Goal: Information Seeking & Learning: Compare options

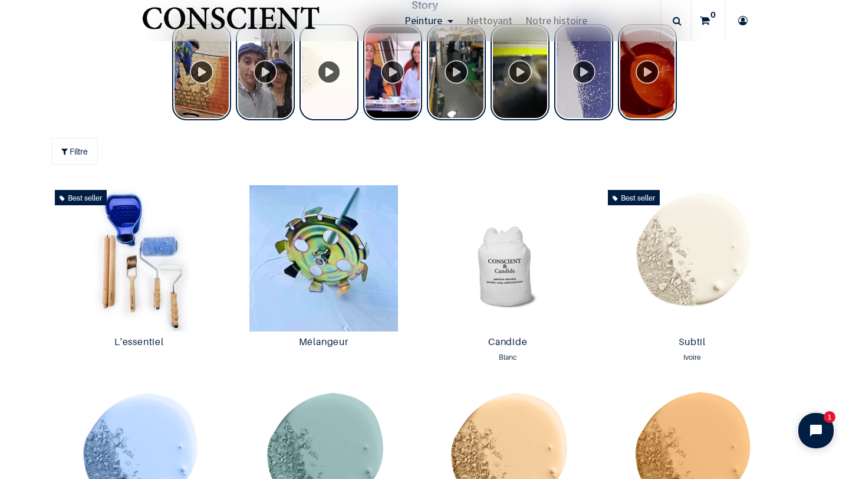
scroll to position [506, 0]
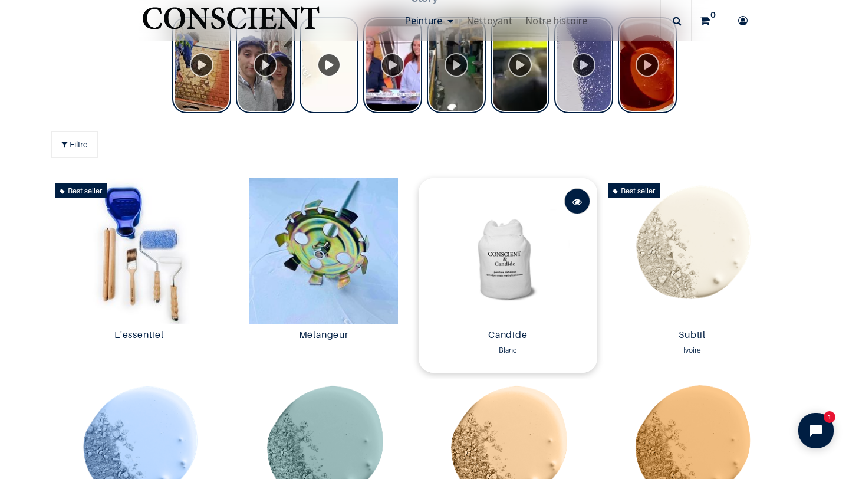
click at [577, 200] on span at bounding box center [577, 202] width 9 height 26
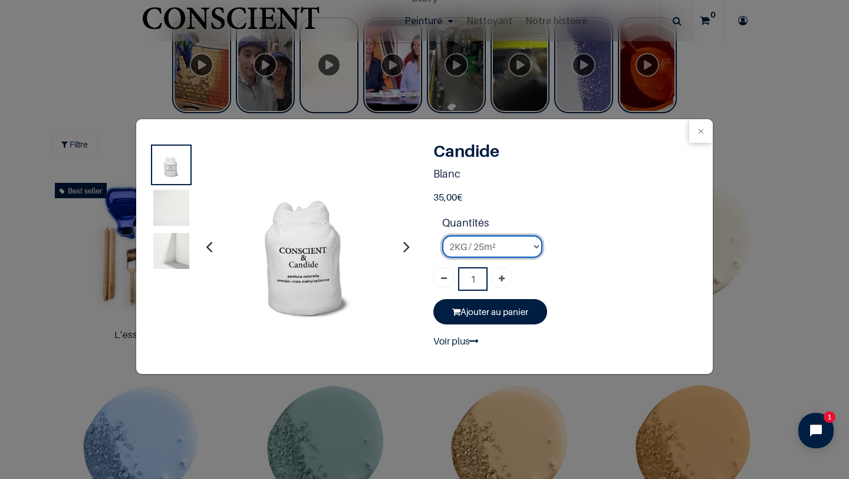
click at [518, 246] on select "2KG / 25m² 4KG / 50m² 8KG / 100m² Testeur" at bounding box center [492, 246] width 100 height 22
select select "3"
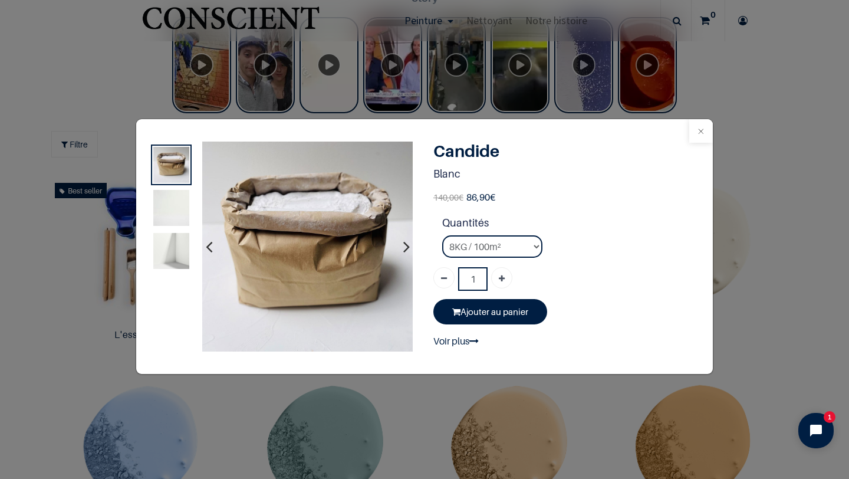
click at [695, 129] on button "Close" at bounding box center [701, 131] width 24 height 24
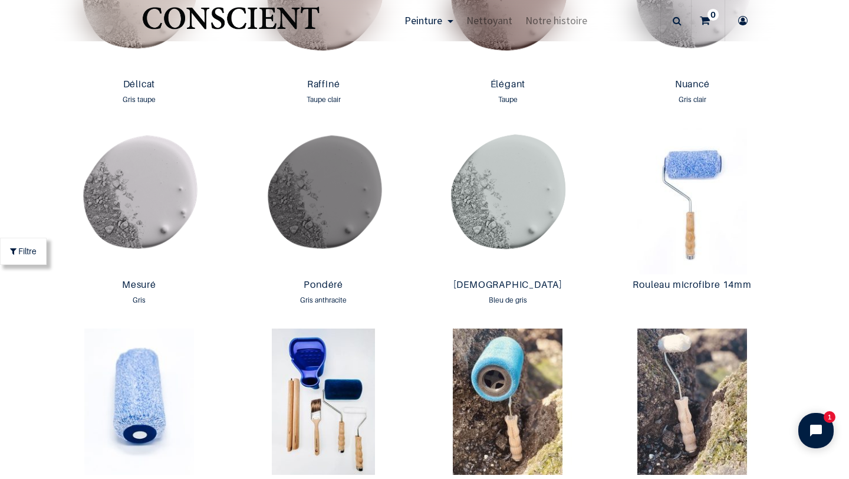
scroll to position [1930, 0]
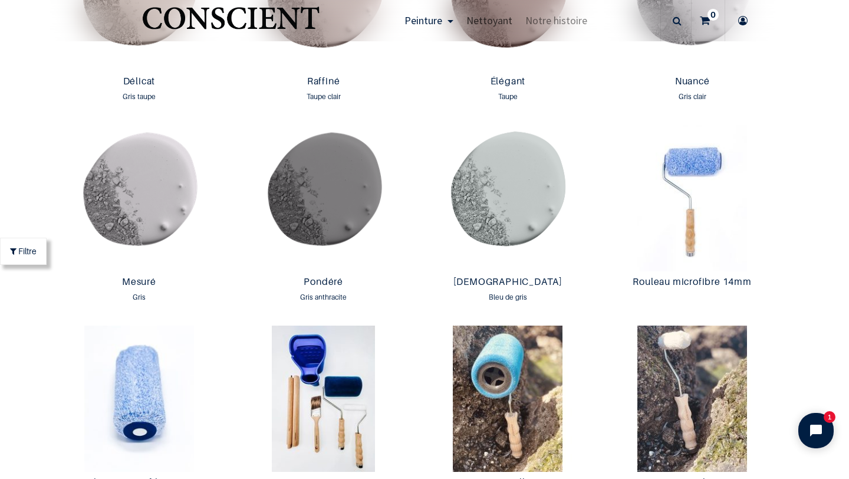
click at [494, 20] on span "Nettoyant" at bounding box center [489, 21] width 46 height 14
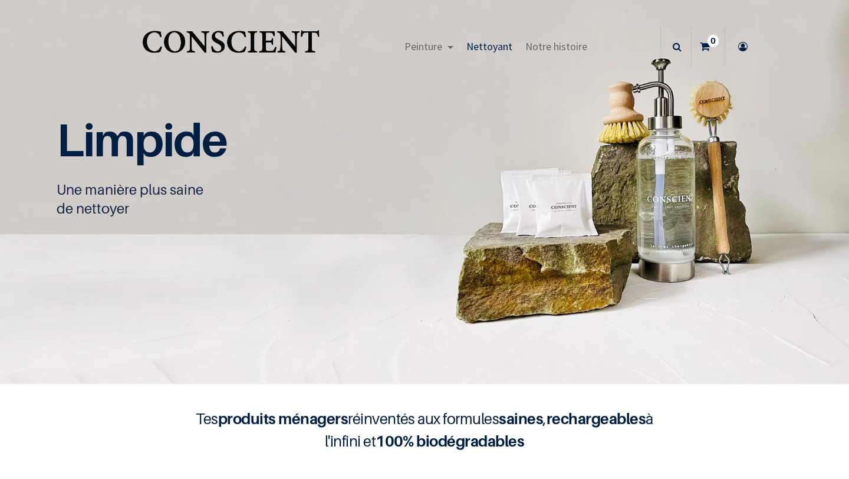
scroll to position [1, 0]
click at [545, 50] on span "Notre histoire" at bounding box center [556, 47] width 62 height 14
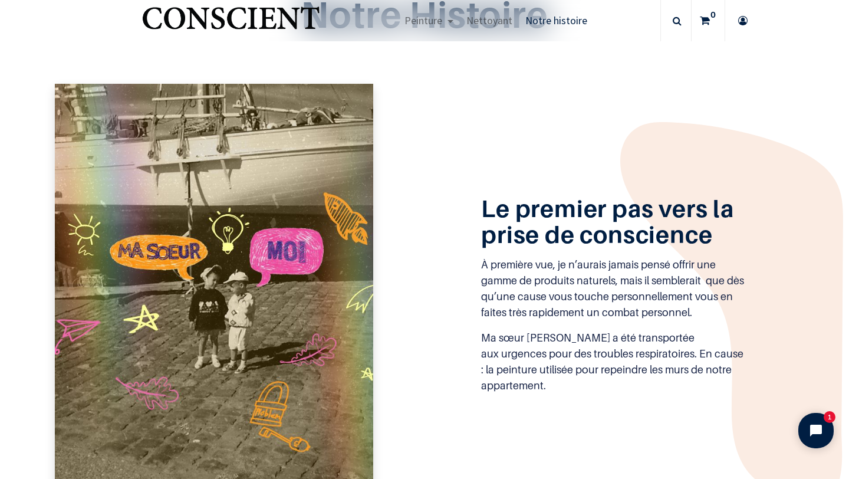
scroll to position [394, 0]
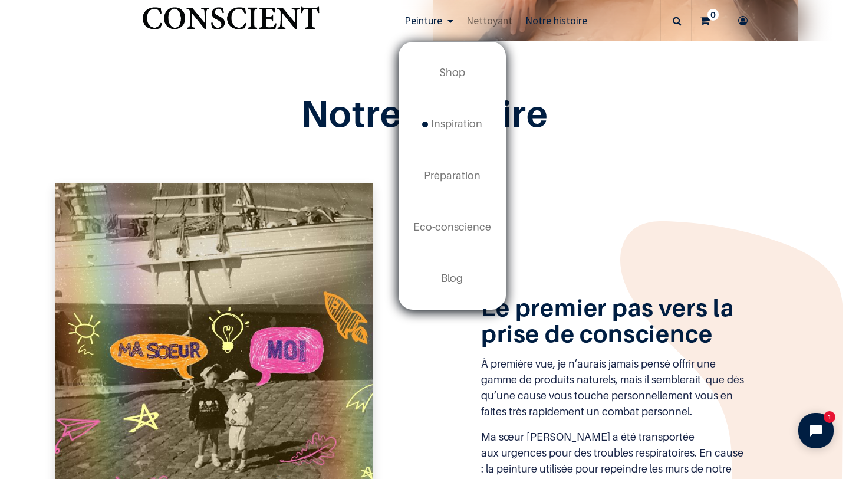
click at [433, 18] on span "Peinture" at bounding box center [423, 21] width 38 height 14
click at [456, 131] on link "Inspiration new" at bounding box center [452, 123] width 106 height 51
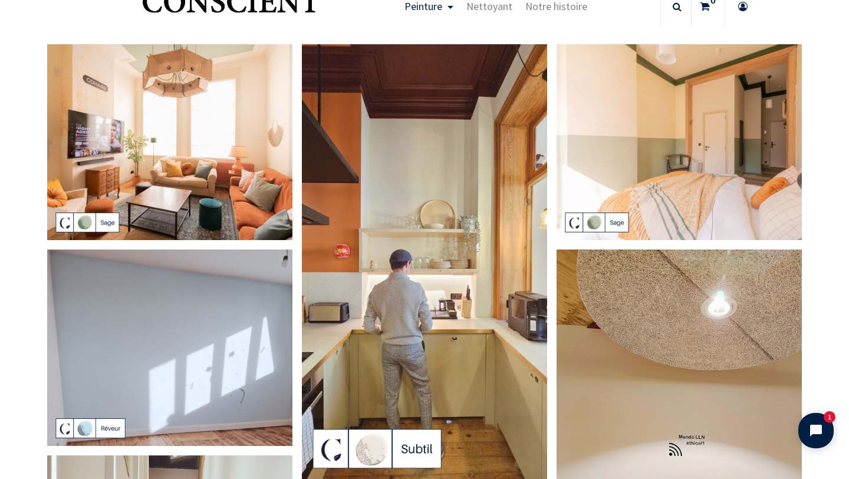
scroll to position [39, 0]
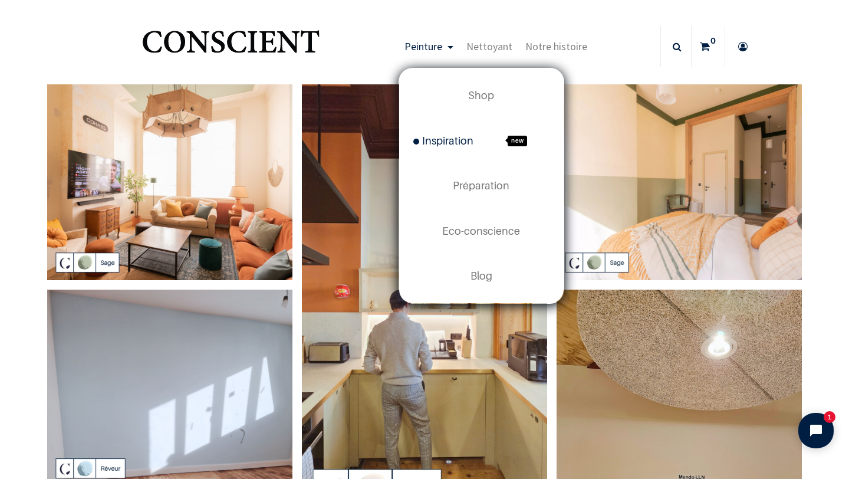
click at [521, 139] on span "new" at bounding box center [517, 141] width 19 height 11
click at [478, 182] on span "Préparation" at bounding box center [481, 185] width 57 height 12
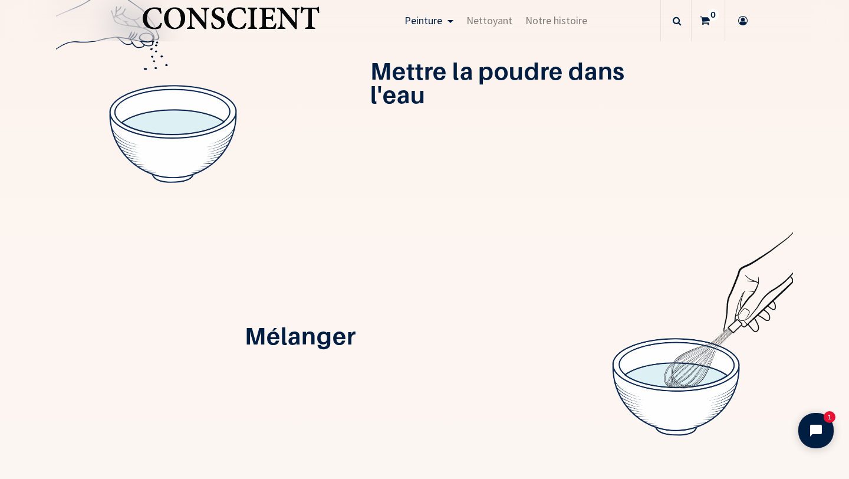
scroll to position [516, 0]
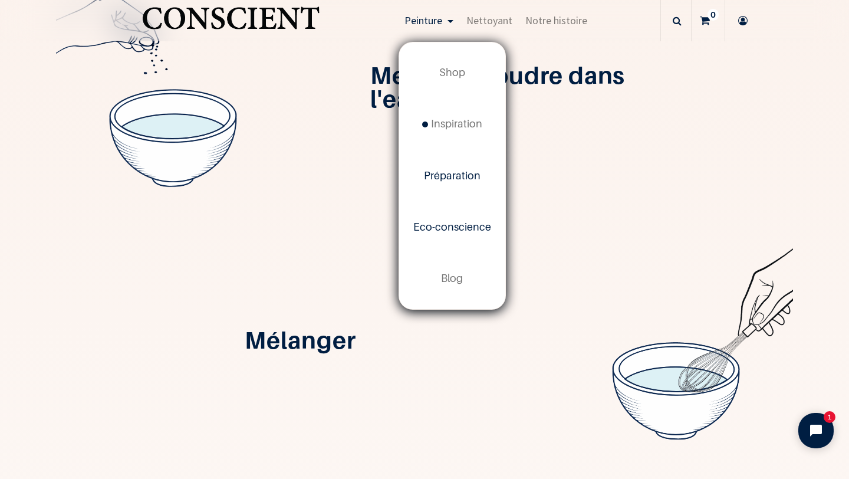
click at [449, 222] on span "Eco-conscience" at bounding box center [452, 227] width 78 height 12
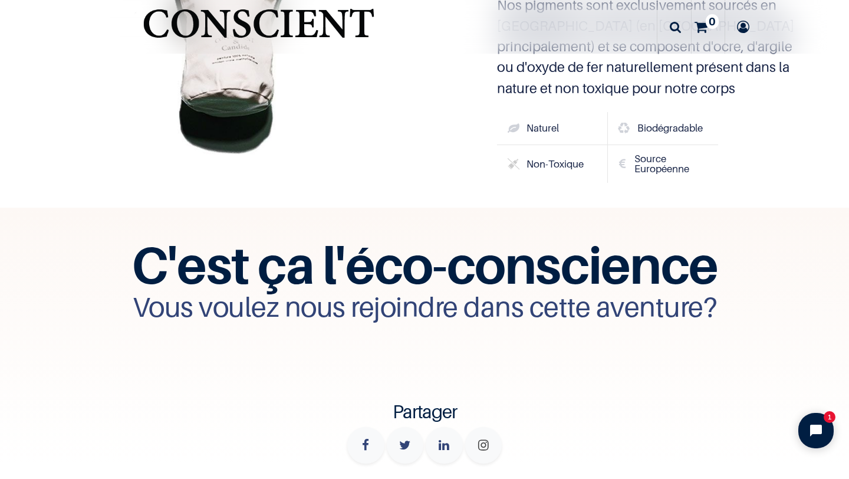
scroll to position [3970, 0]
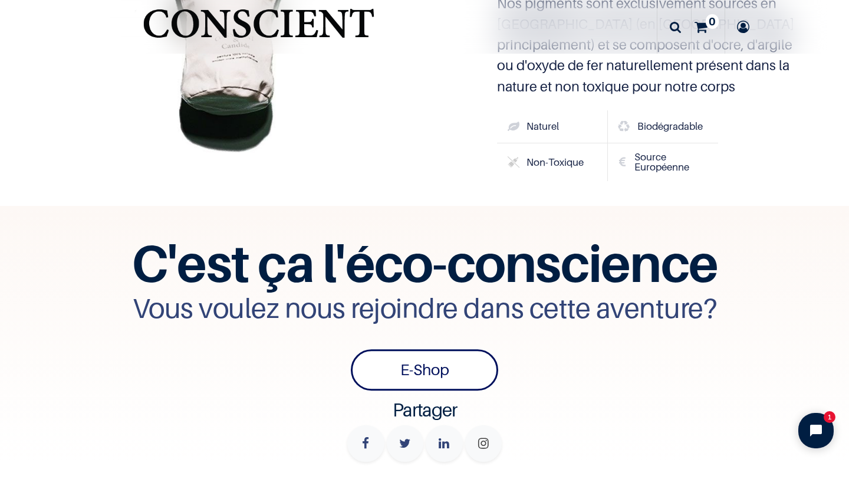
click at [456, 369] on link "E-Shop" at bounding box center [424, 369] width 147 height 41
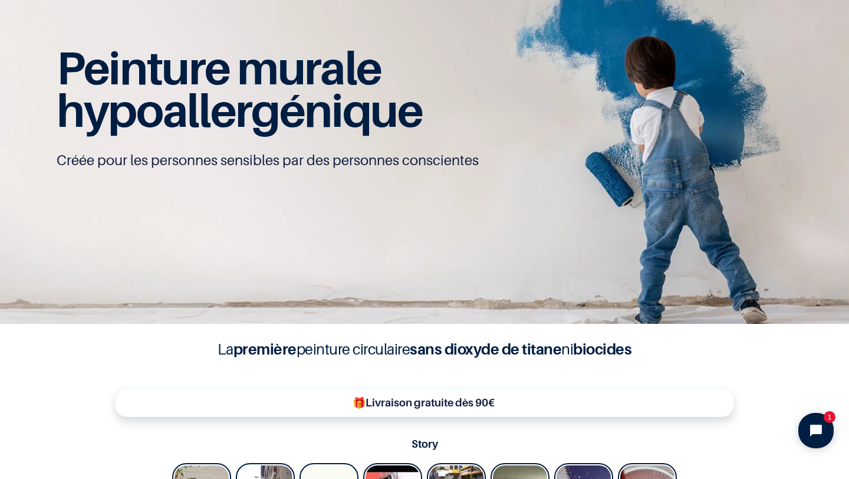
scroll to position [1, 0]
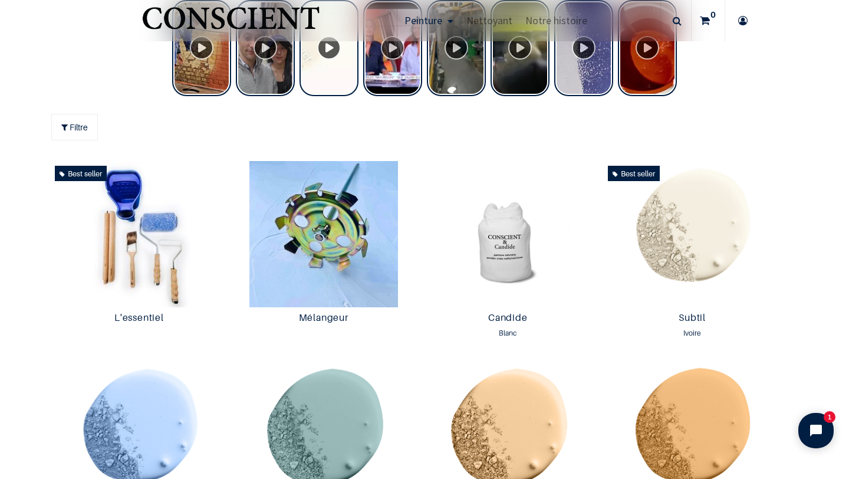
scroll to position [518, 0]
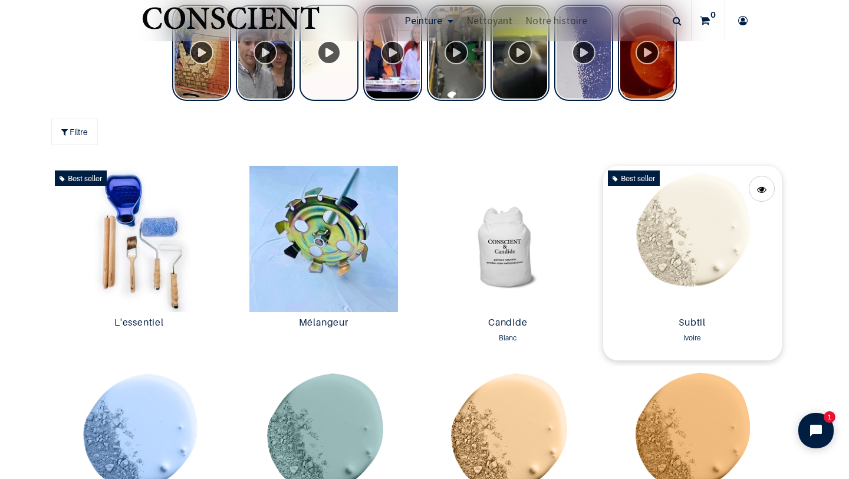
click at [703, 254] on img at bounding box center [692, 239] width 179 height 146
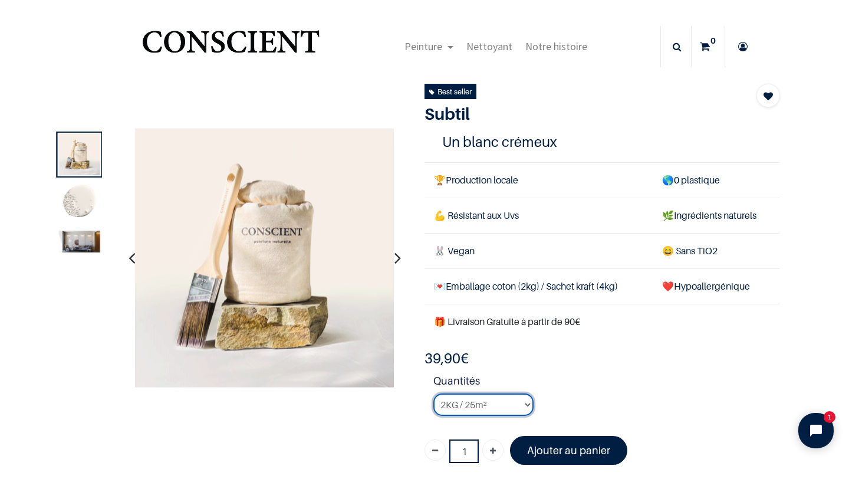
click at [501, 400] on select "2KG / 25m² 4KG / 50m² 8KG / 100m² Testeur" at bounding box center [483, 404] width 100 height 22
select select "127"
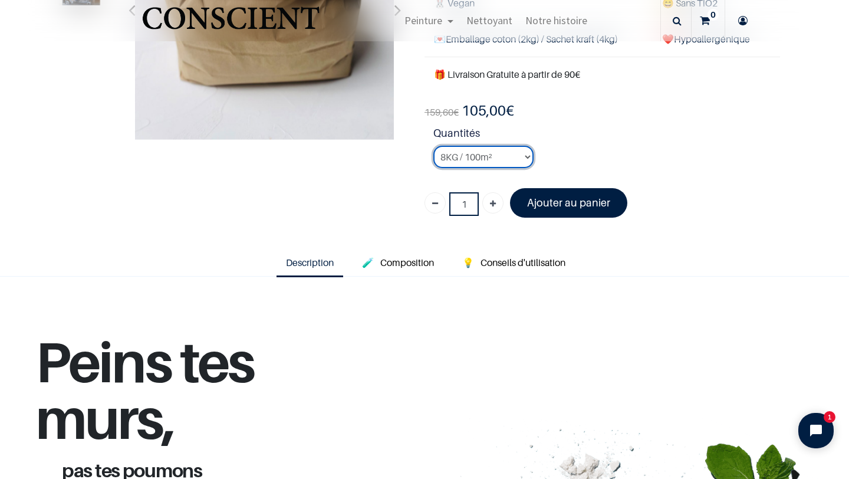
scroll to position [179, 0]
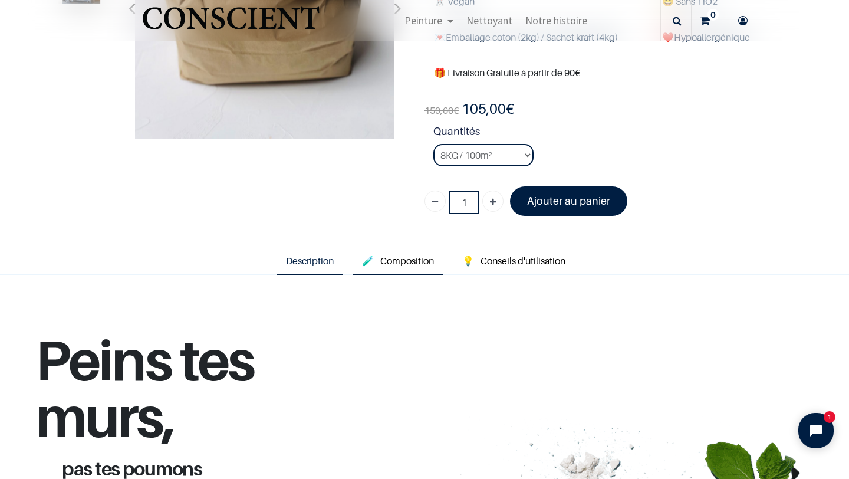
click at [401, 264] on span "Composition" at bounding box center [407, 261] width 54 height 12
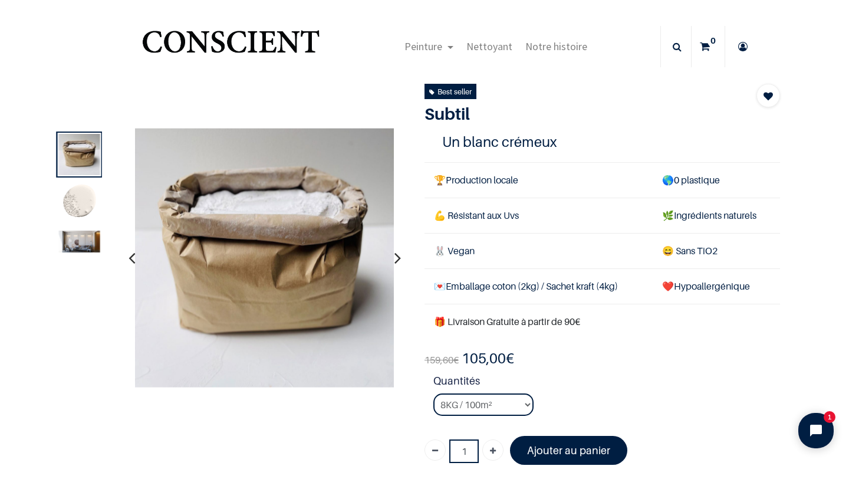
click at [85, 242] on img at bounding box center [79, 242] width 41 height 22
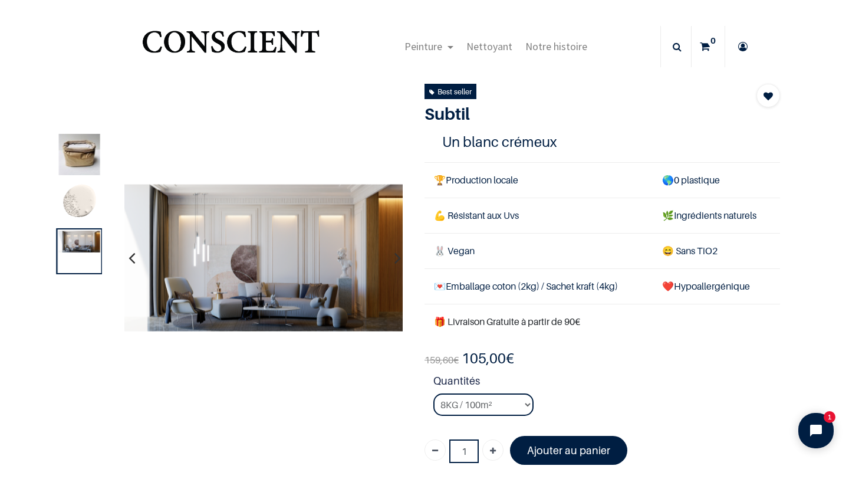
click at [81, 207] on img at bounding box center [79, 202] width 41 height 41
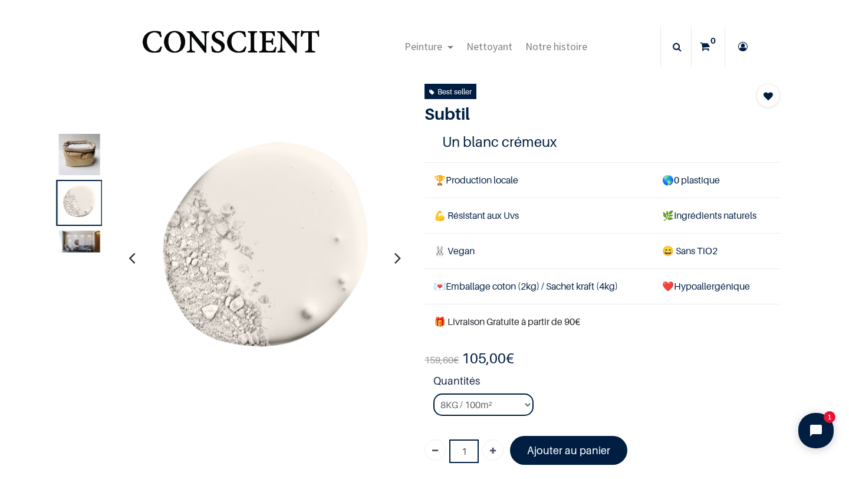
click at [81, 249] on img at bounding box center [79, 242] width 41 height 22
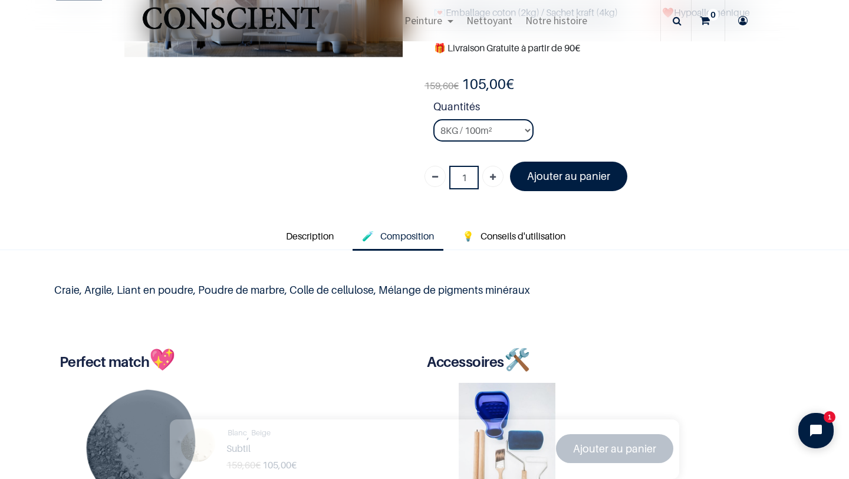
scroll to position [205, 0]
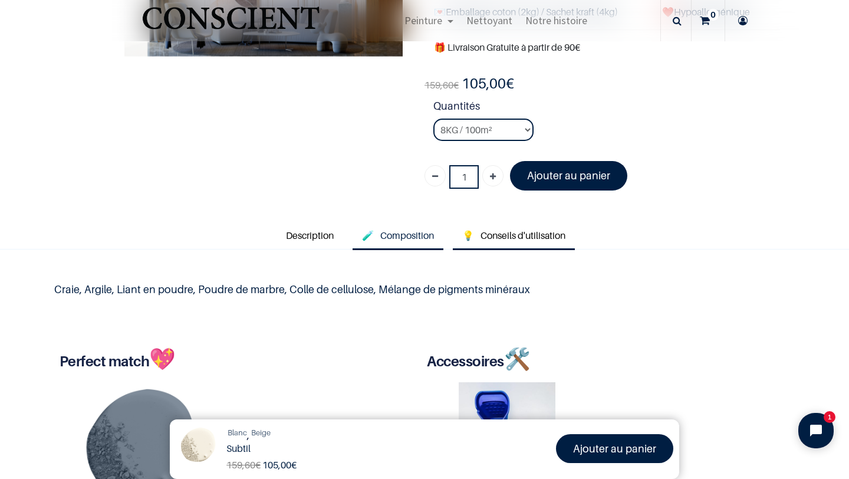
click at [511, 225] on link "💡 Conseils d'utilisation" at bounding box center [514, 236] width 122 height 27
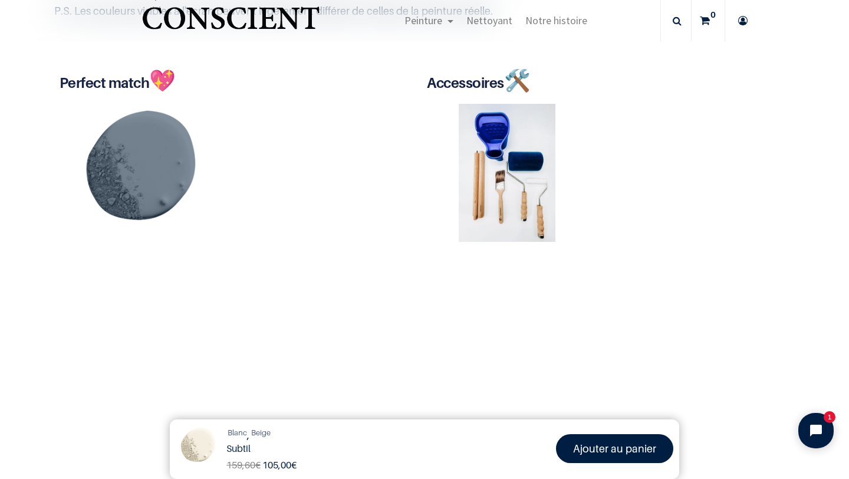
scroll to position [630, 0]
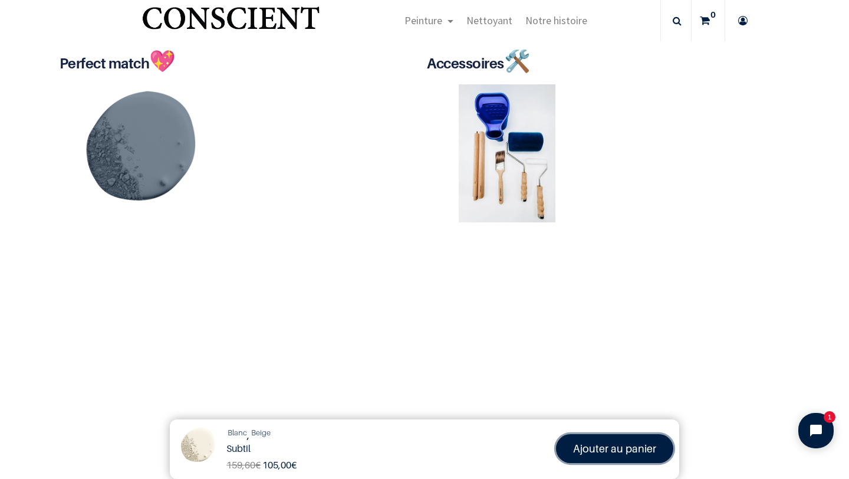
click at [618, 450] on font "Ajouter au panier" at bounding box center [614, 448] width 83 height 12
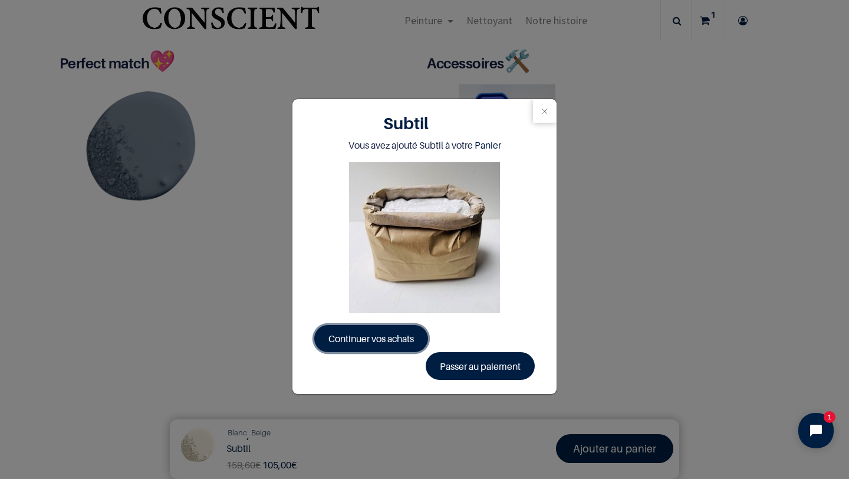
click at [380, 331] on link "Continuer vos achats" at bounding box center [371, 338] width 114 height 27
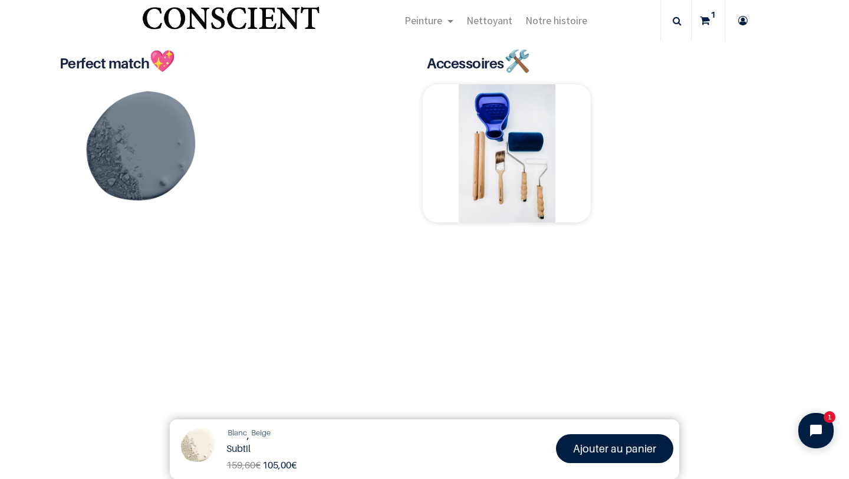
click at [494, 173] on img at bounding box center [507, 153] width 168 height 138
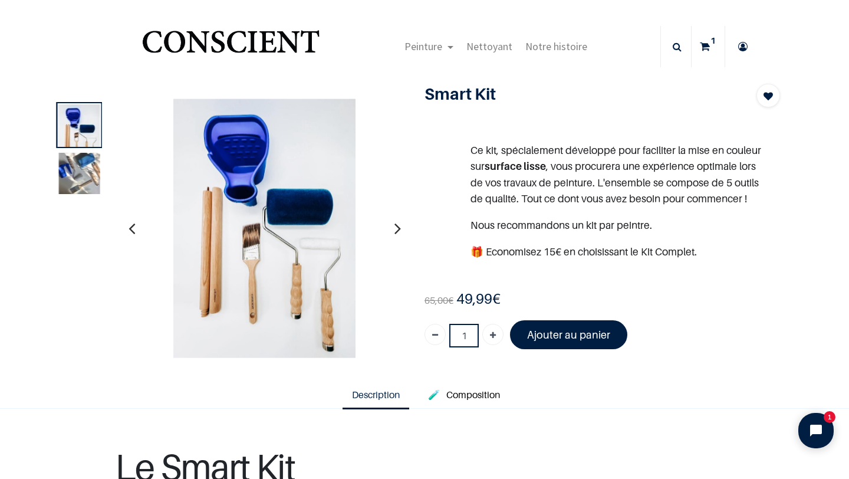
click at [393, 217] on button "button" at bounding box center [398, 228] width 18 height 44
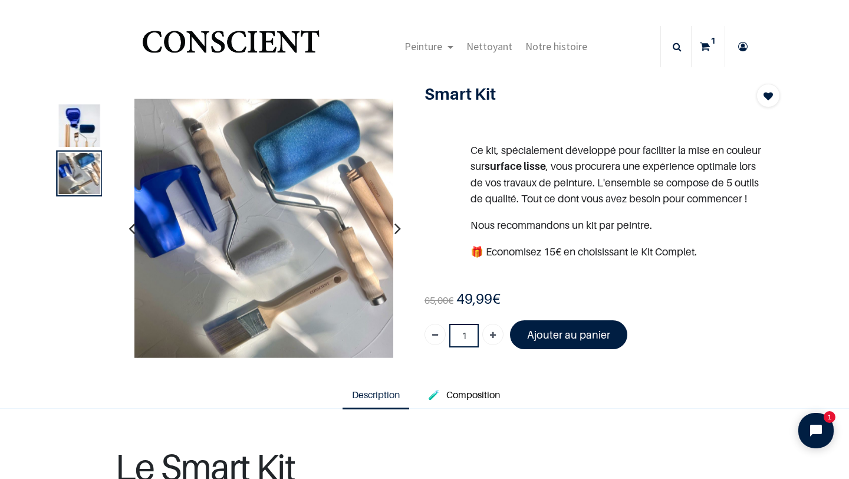
scroll to position [50, 0]
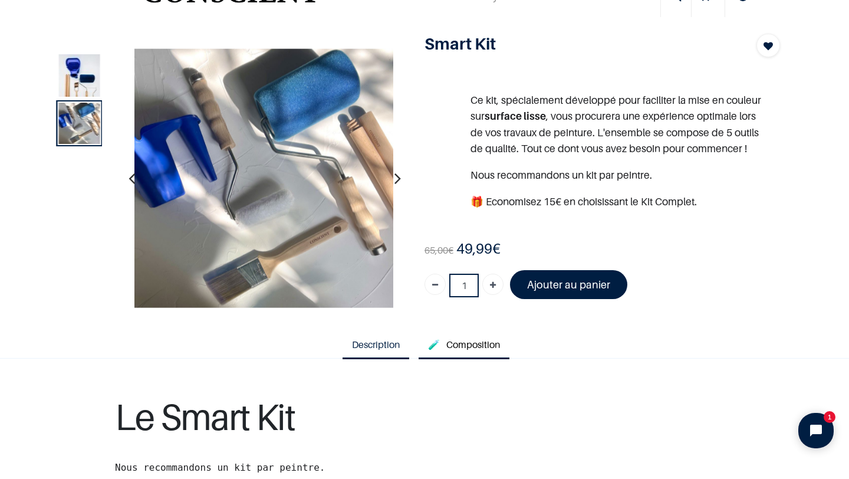
click at [470, 346] on span "Composition" at bounding box center [473, 344] width 54 height 12
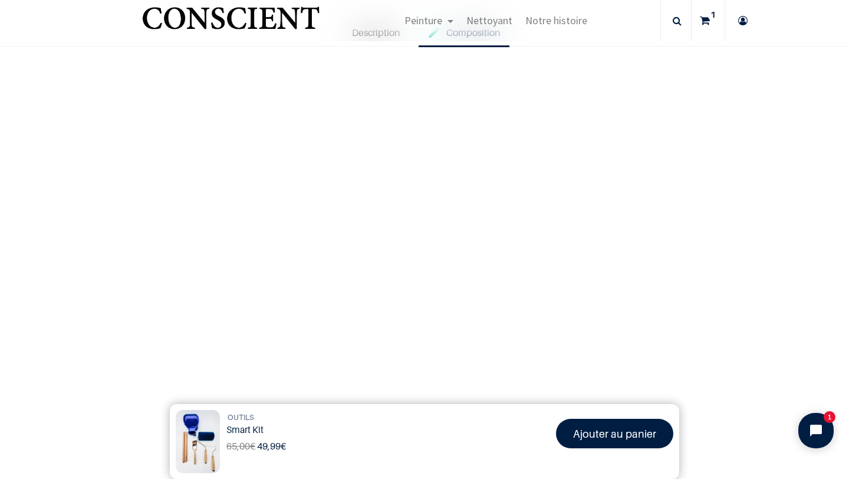
scroll to position [145, 0]
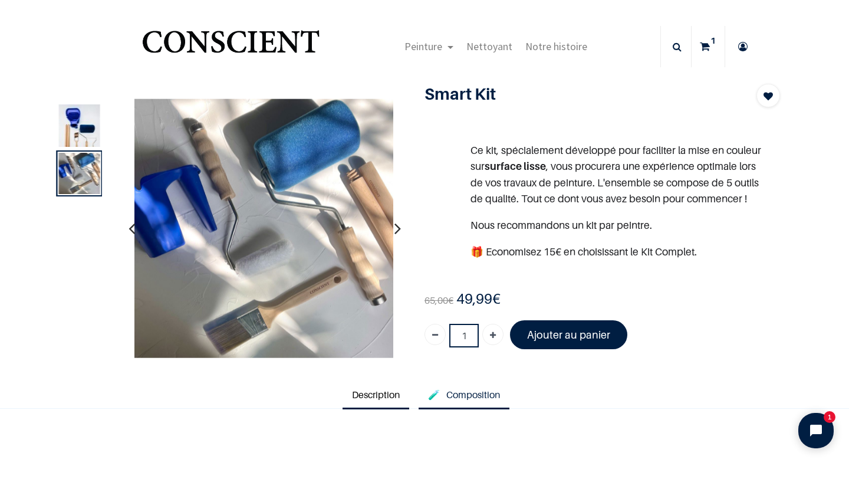
click at [383, 385] on link "Description" at bounding box center [376, 394] width 67 height 27
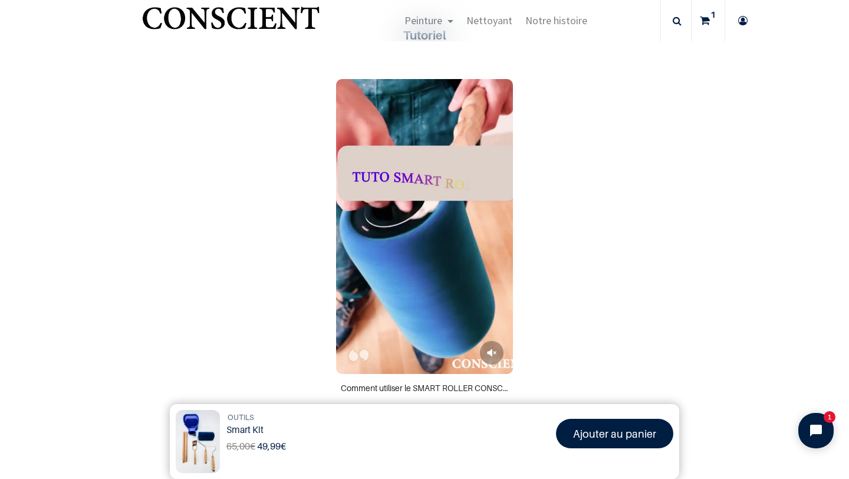
scroll to position [559, 0]
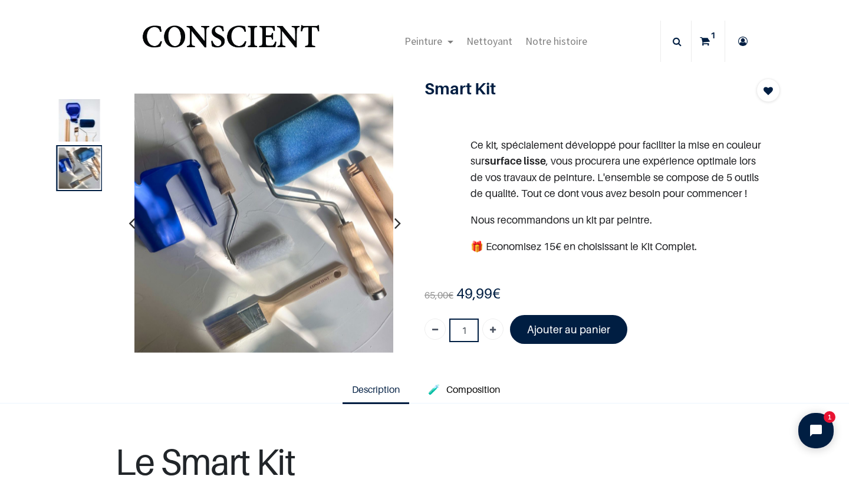
scroll to position [4, 0]
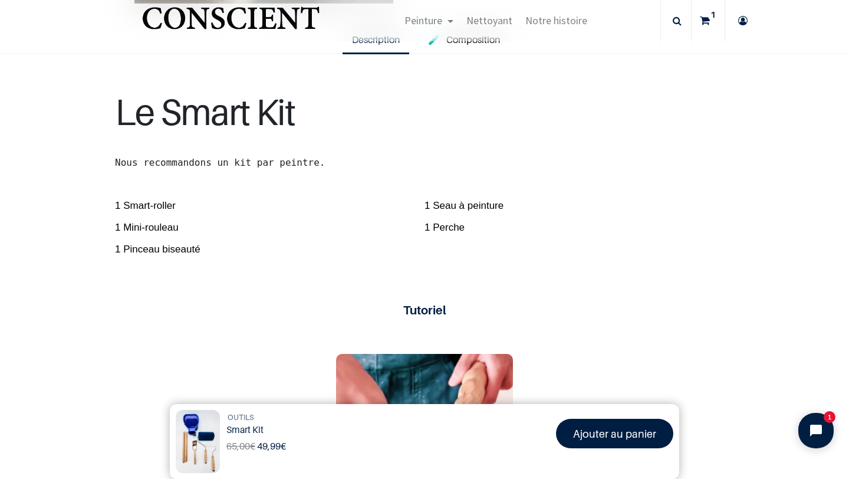
scroll to position [281, 0]
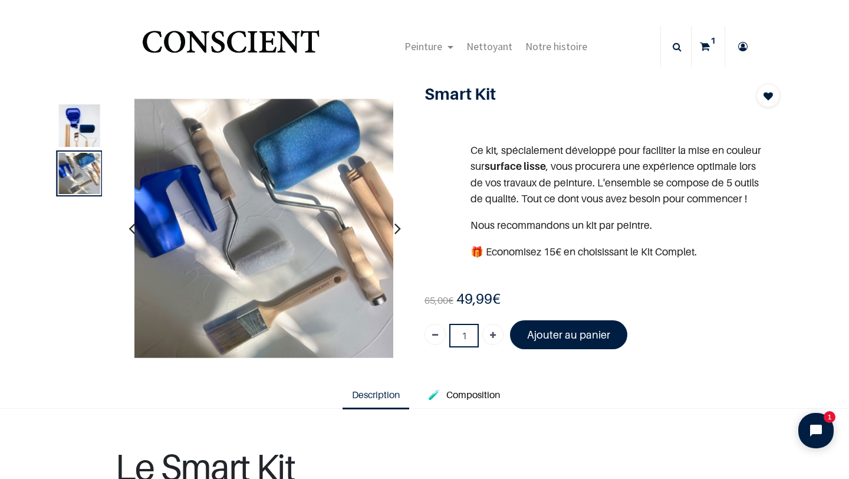
click at [302, 32] on img "Logo of Conscient" at bounding box center [231, 47] width 182 height 47
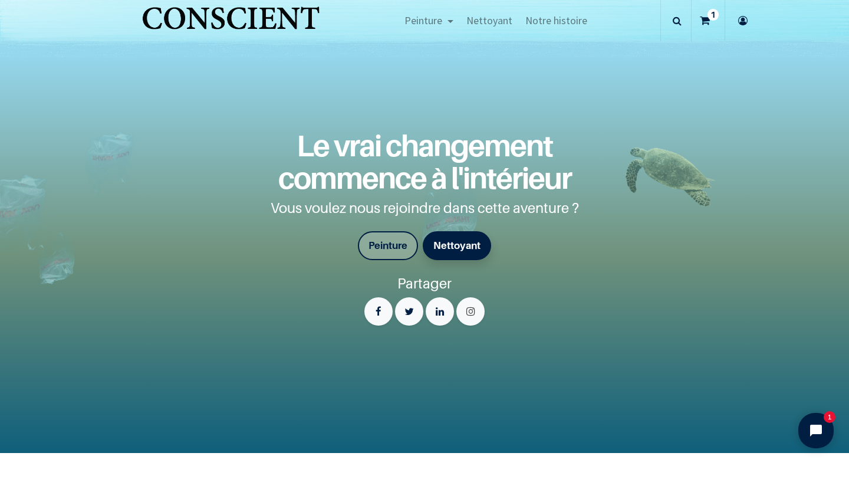
scroll to position [2014, 0]
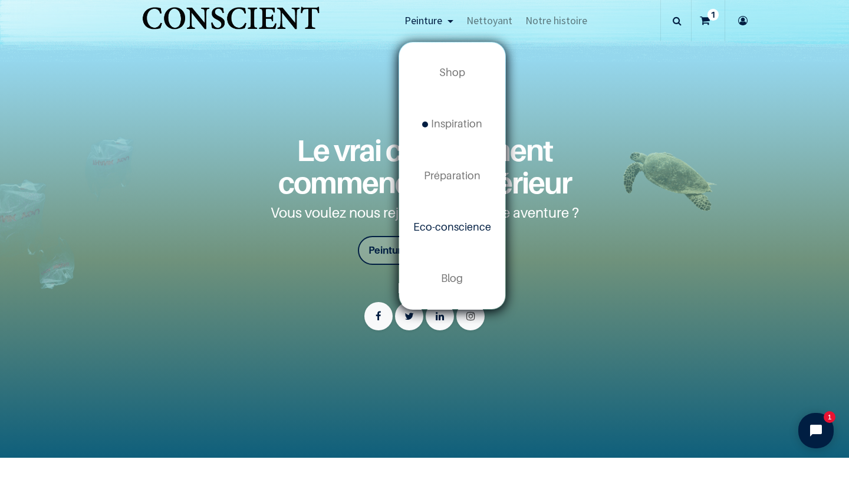
click at [448, 228] on span "Eco-conscience" at bounding box center [452, 227] width 78 height 12
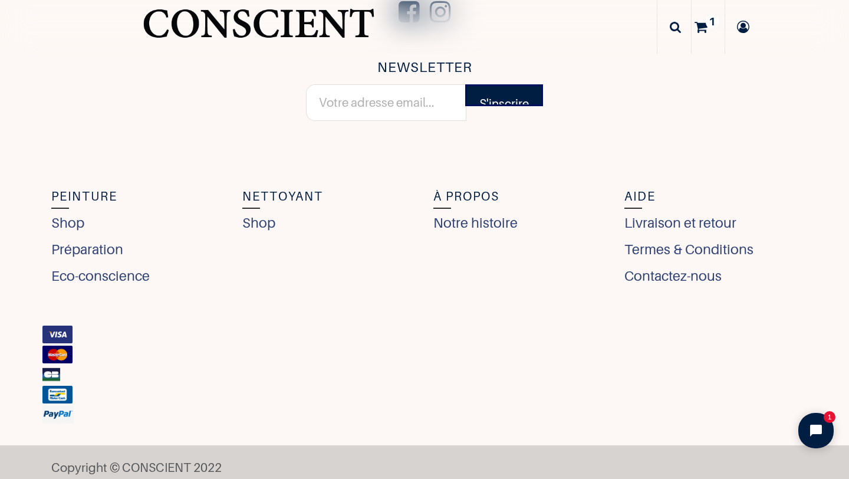
scroll to position [4713, 0]
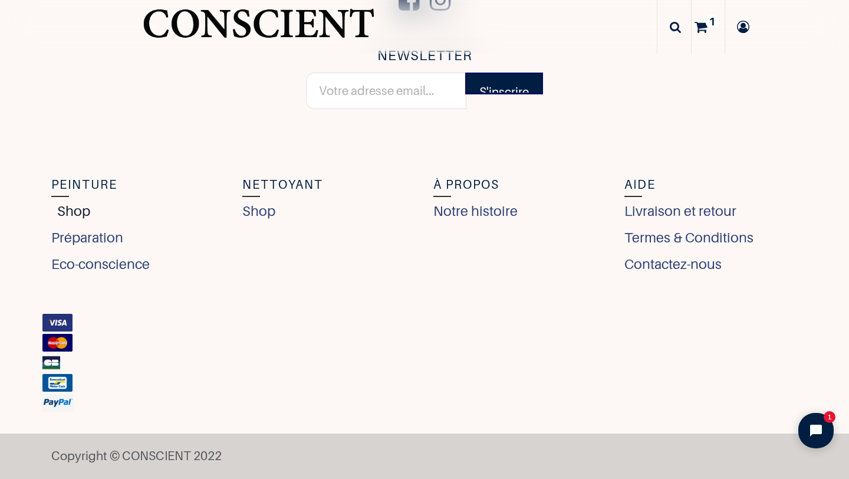
click at [68, 208] on link "Shop" at bounding box center [70, 210] width 39 height 21
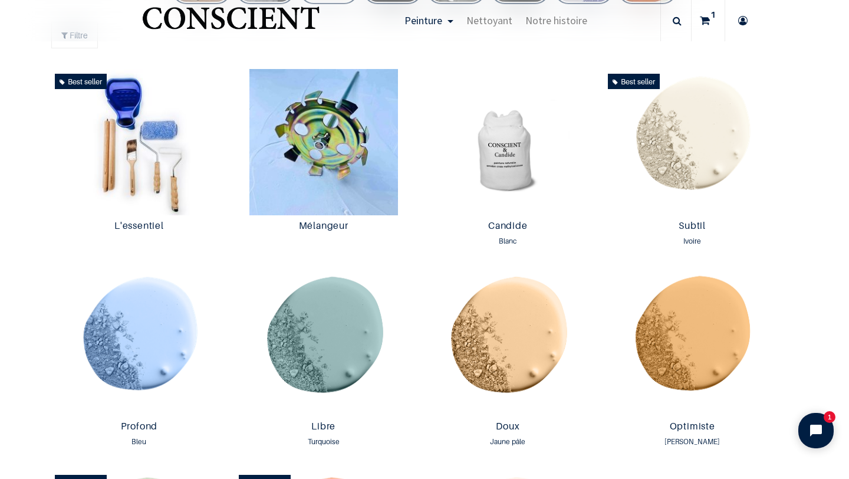
scroll to position [616, 0]
click at [371, 158] on img at bounding box center [323, 141] width 179 height 146
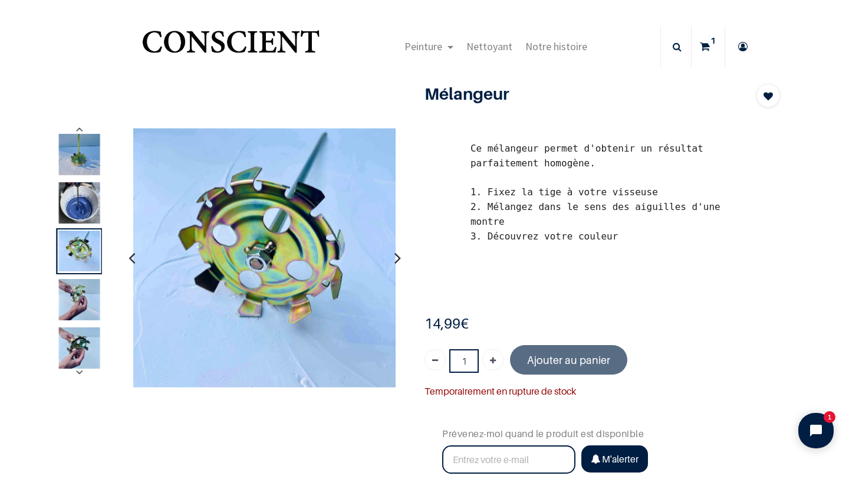
click at [399, 251] on icon "button" at bounding box center [397, 258] width 6 height 32
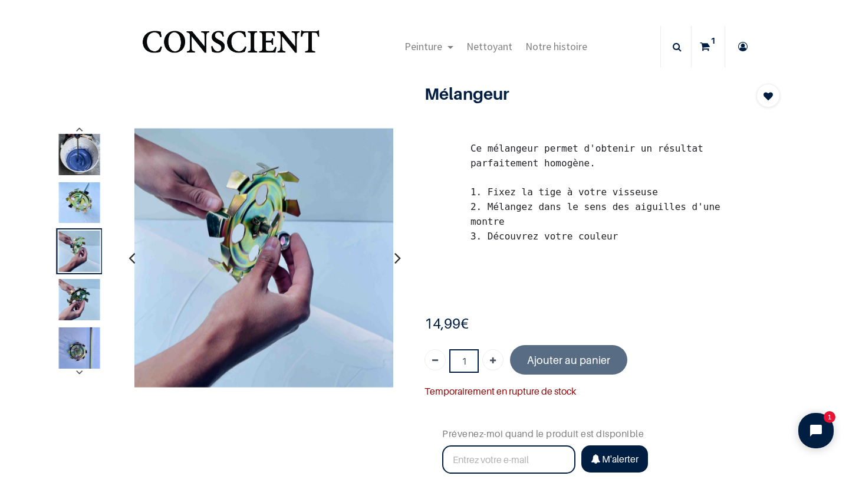
click at [399, 251] on icon "button" at bounding box center [397, 258] width 6 height 32
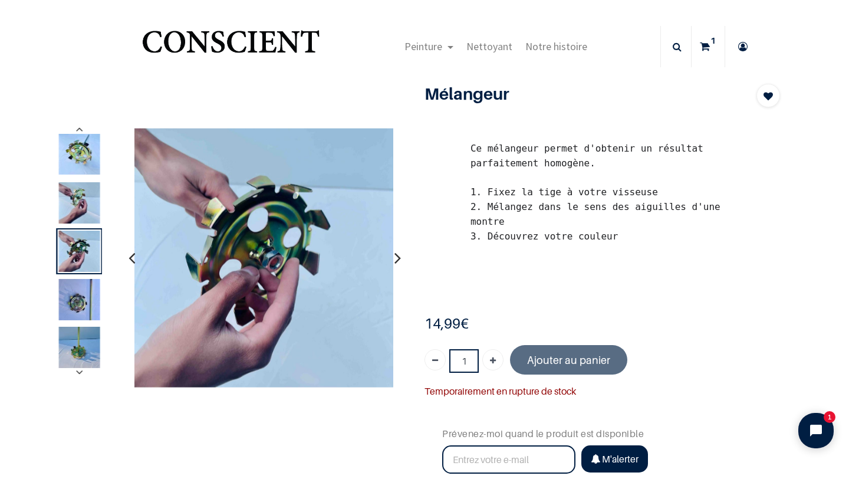
click at [396, 262] on icon "button" at bounding box center [397, 258] width 6 height 32
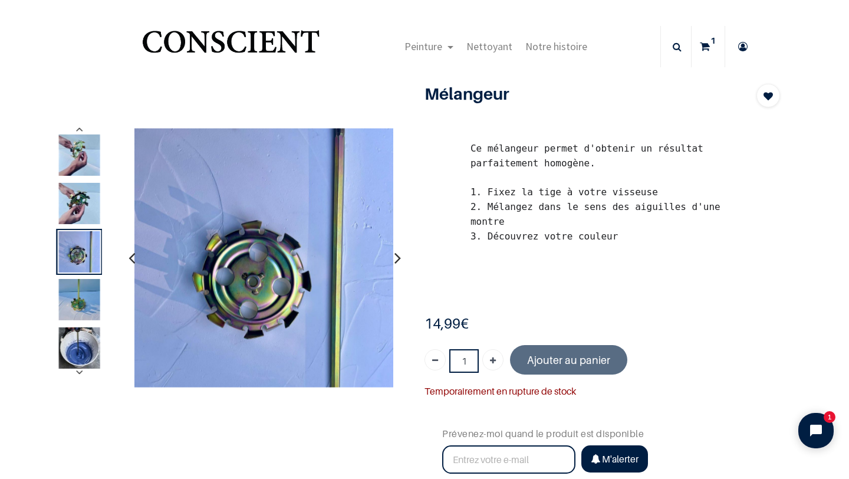
click at [396, 262] on icon "button" at bounding box center [397, 258] width 6 height 32
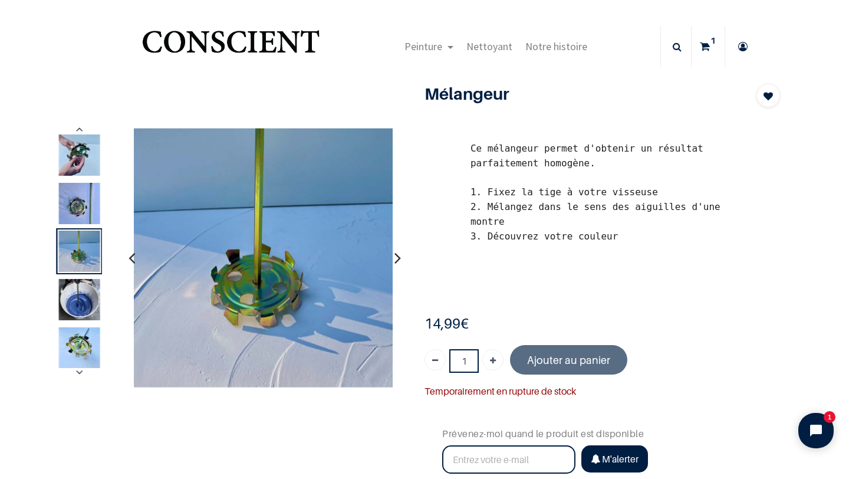
click at [396, 262] on icon "button" at bounding box center [397, 258] width 6 height 32
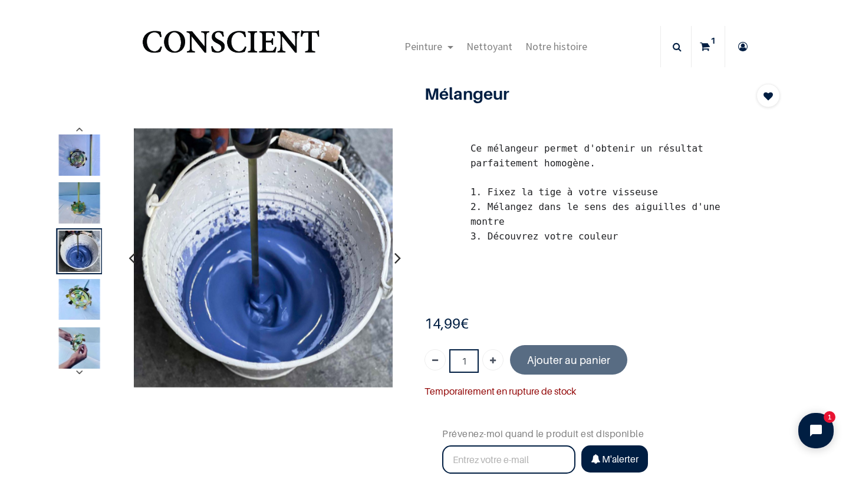
click at [396, 262] on icon "button" at bounding box center [397, 258] width 6 height 32
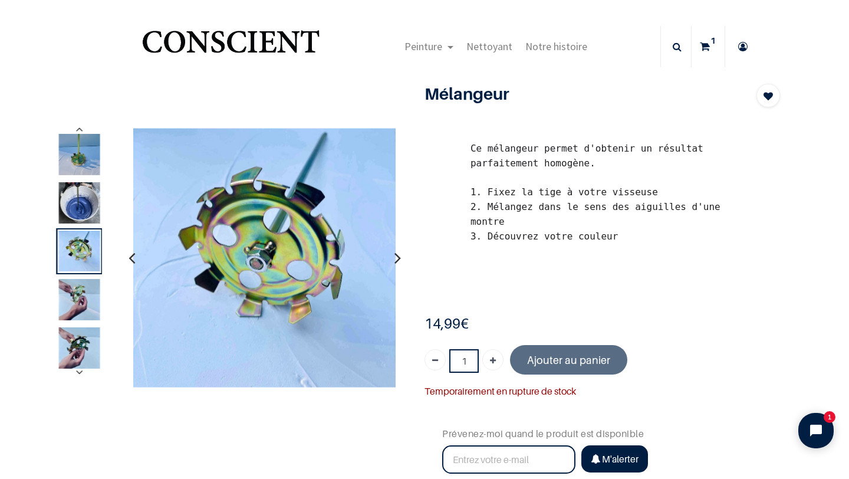
click at [396, 262] on icon "button" at bounding box center [397, 258] width 6 height 32
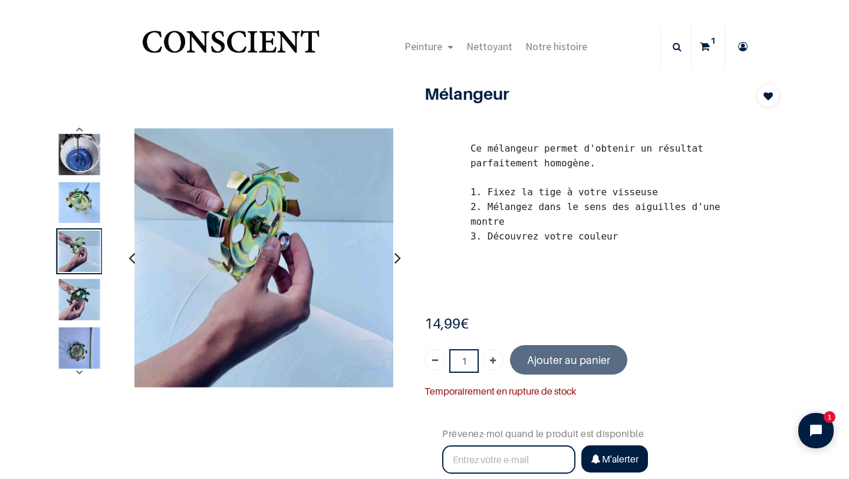
click at [396, 262] on icon "button" at bounding box center [397, 258] width 6 height 32
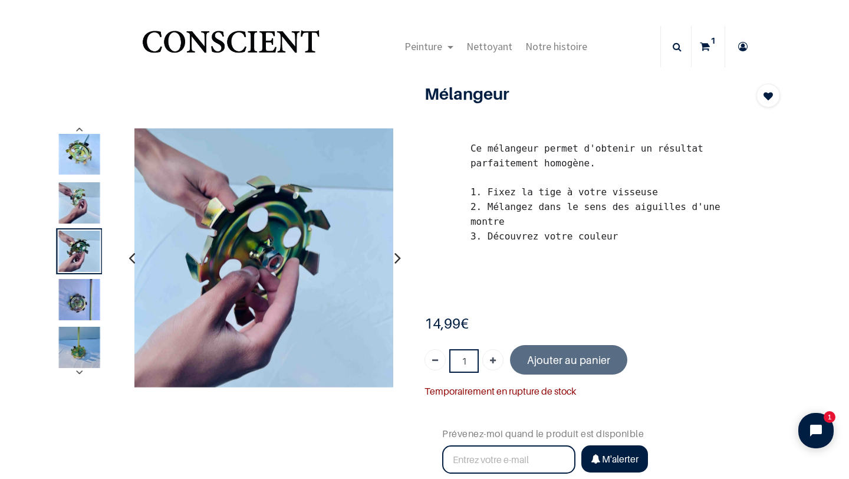
click at [396, 262] on icon "button" at bounding box center [397, 258] width 6 height 32
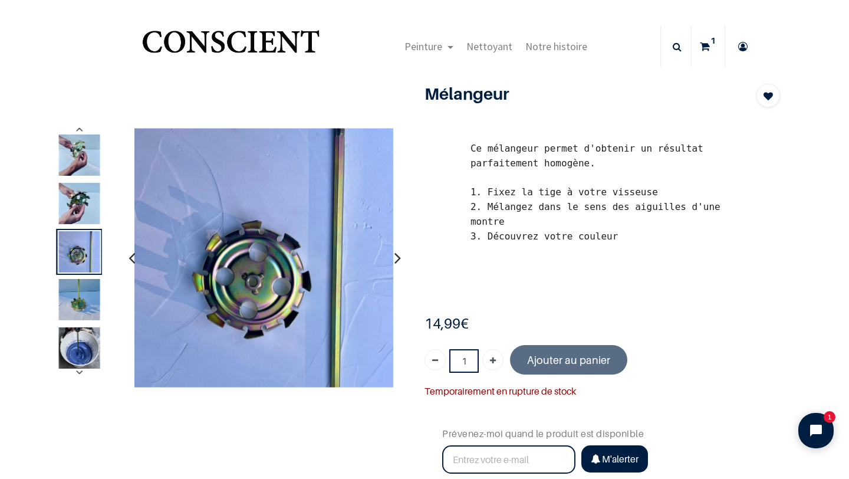
click at [396, 262] on icon "button" at bounding box center [397, 258] width 6 height 32
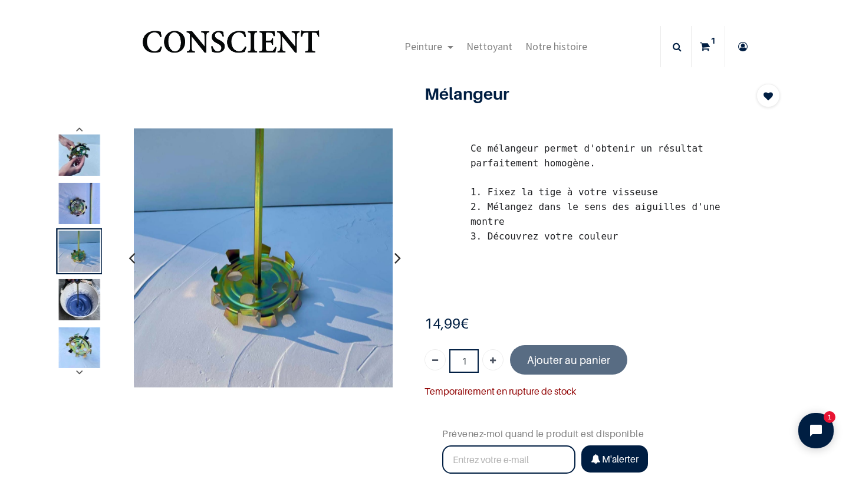
click at [396, 262] on icon "button" at bounding box center [397, 258] width 6 height 32
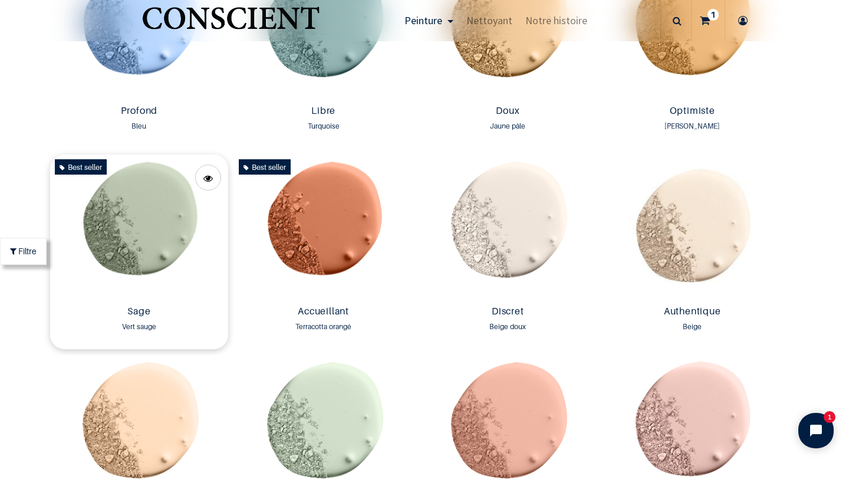
scroll to position [891, 0]
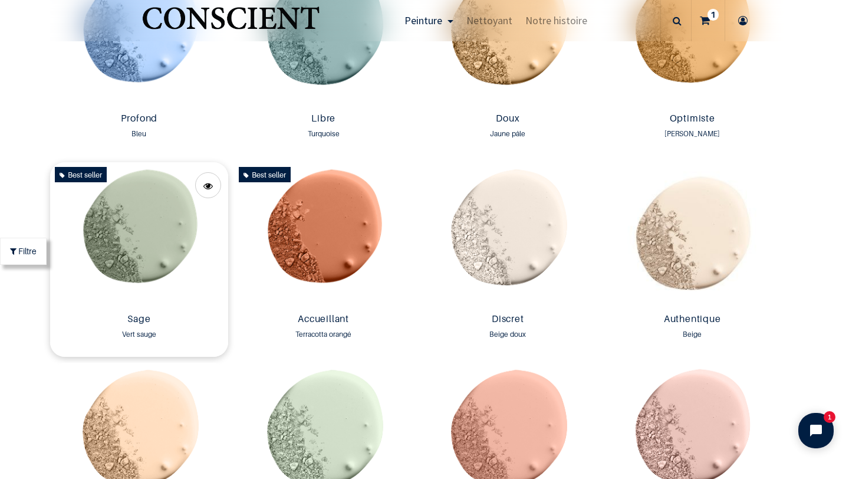
click at [149, 259] on img at bounding box center [139, 235] width 179 height 146
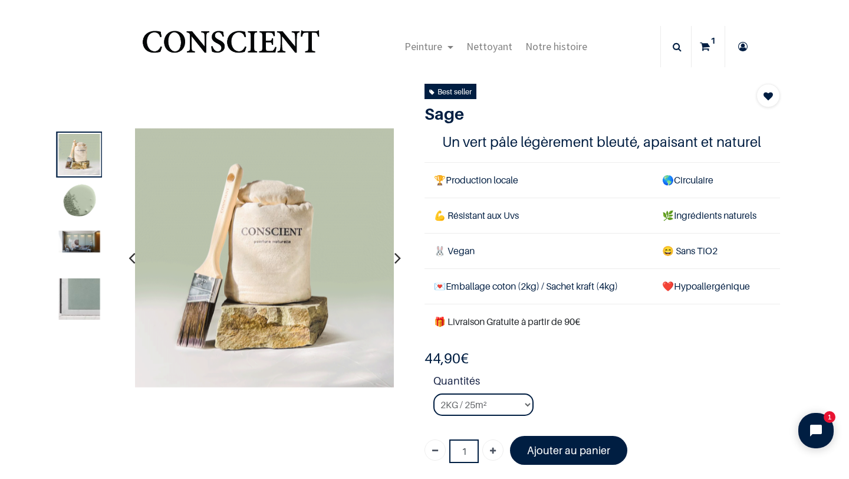
click at [77, 246] on img at bounding box center [79, 242] width 41 height 22
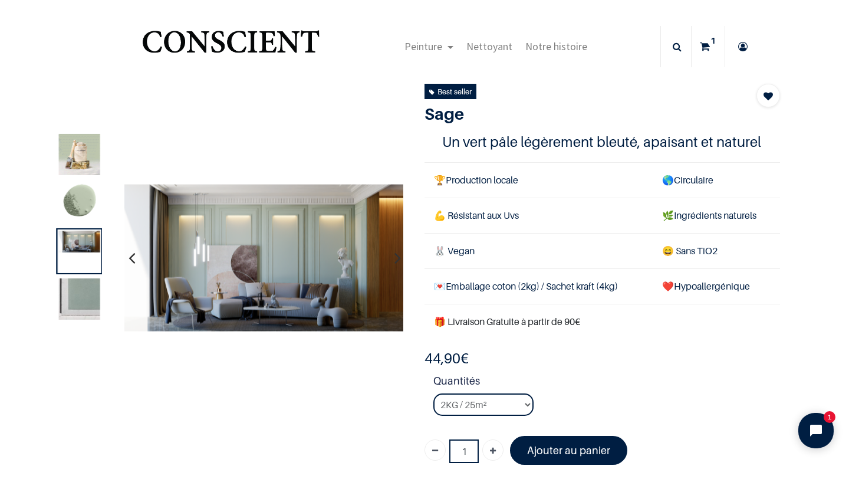
click at [392, 256] on button "button" at bounding box center [398, 258] width 18 height 44
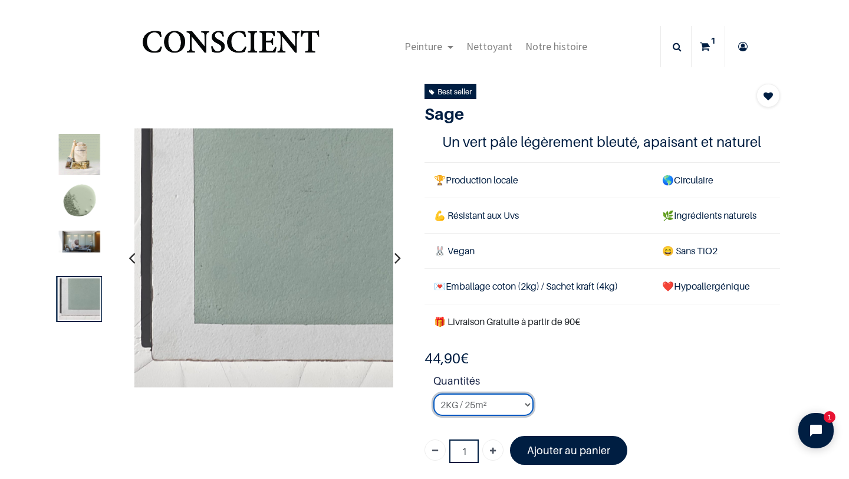
click at [504, 408] on select "2KG / 25m² 4KG / 50m² 8KG / 100m² Testeur" at bounding box center [483, 404] width 100 height 22
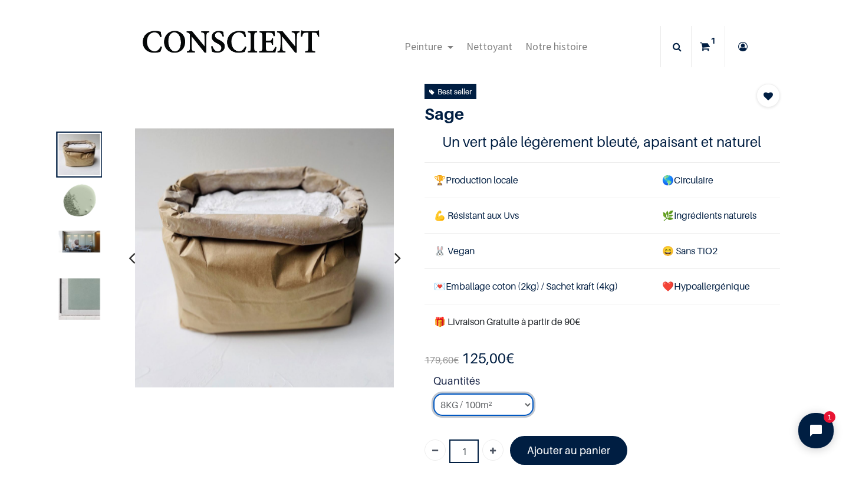
click at [500, 408] on select "2KG / 25m² 4KG / 50m² 8KG / 100m² Testeur" at bounding box center [483, 404] width 100 height 22
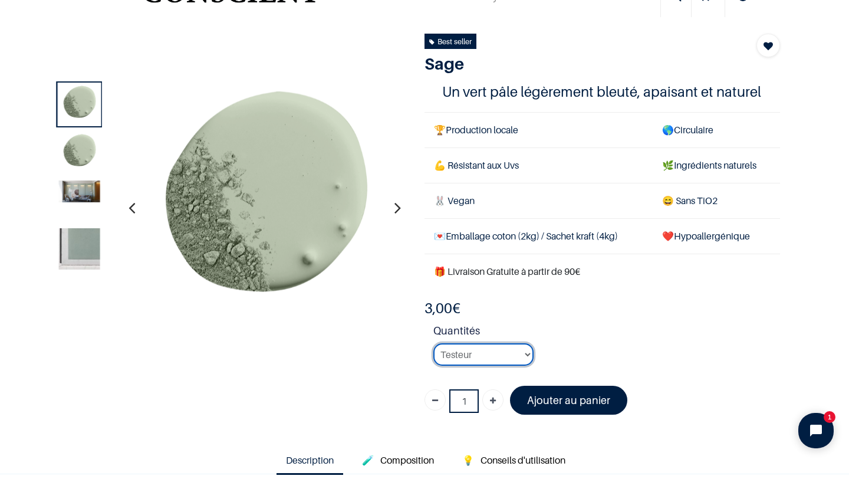
scroll to position [50, 0]
click at [494, 351] on select "2KG / 25m² 4KG / 50m² 8KG / 100m² Testeur" at bounding box center [483, 355] width 100 height 22
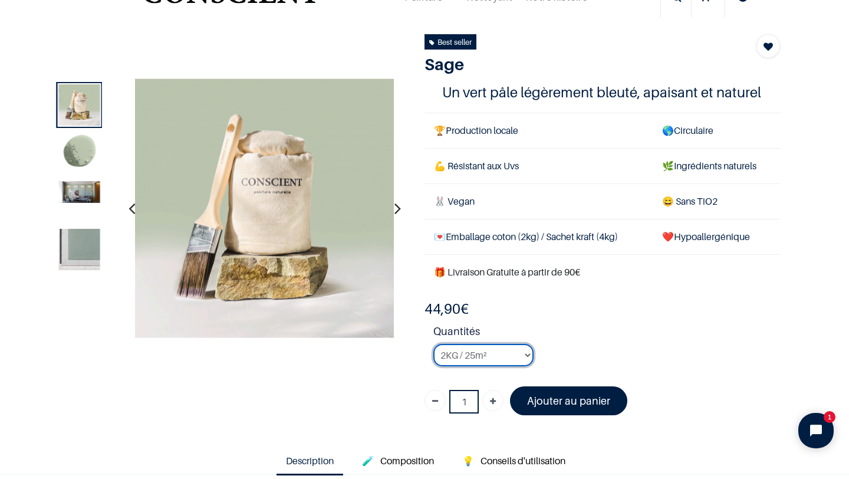
select select "61"
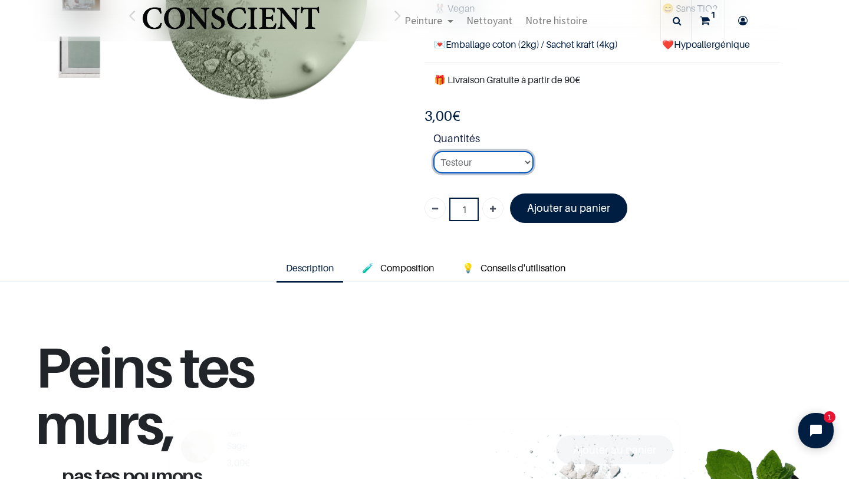
scroll to position [189, 0]
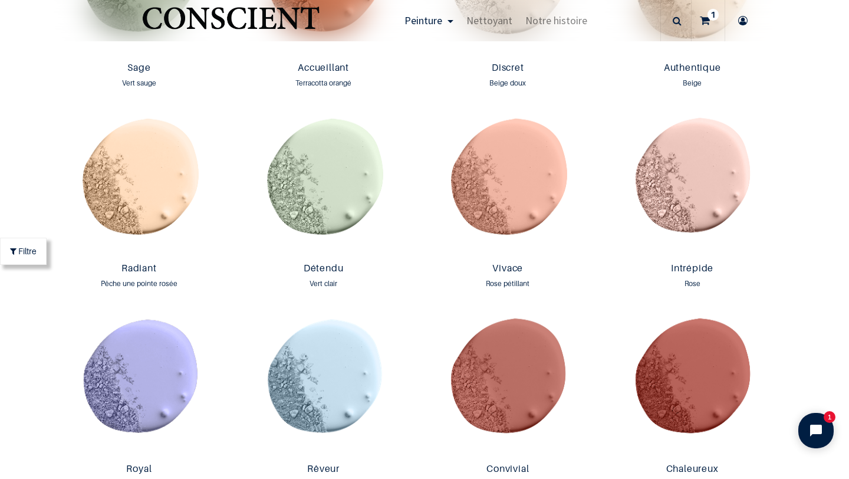
scroll to position [1139, 0]
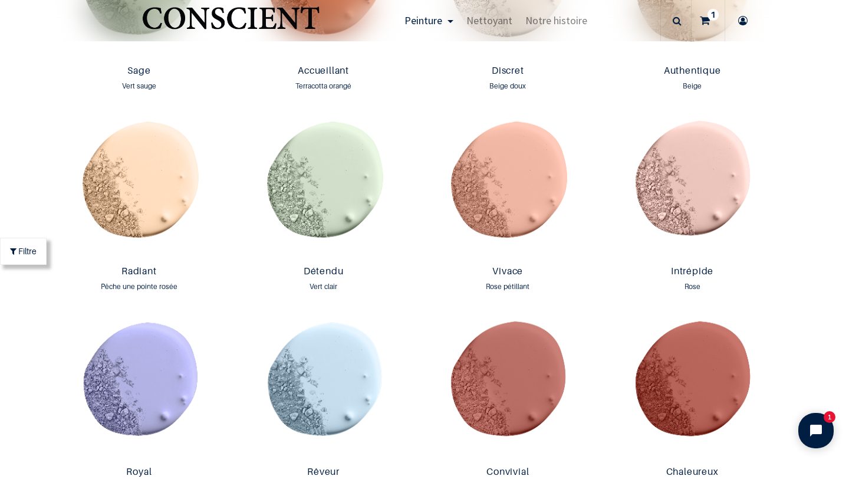
click at [724, 217] on img at bounding box center [692, 187] width 179 height 146
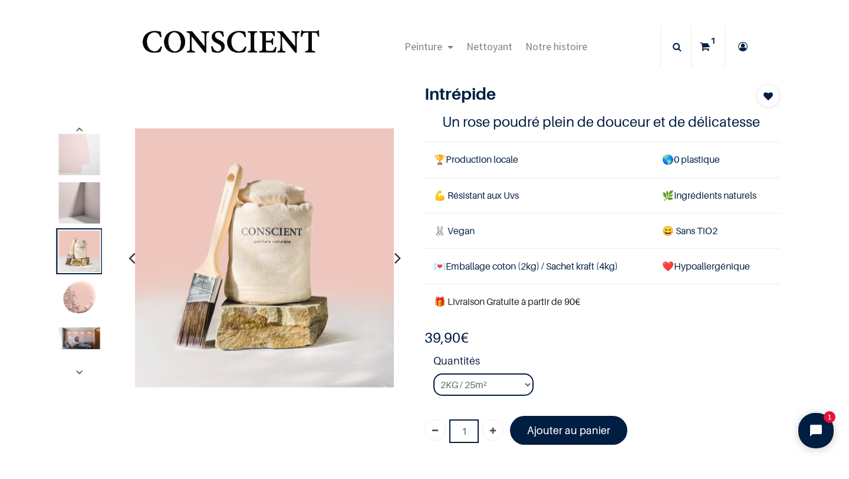
click at [77, 337] on img at bounding box center [79, 338] width 41 height 22
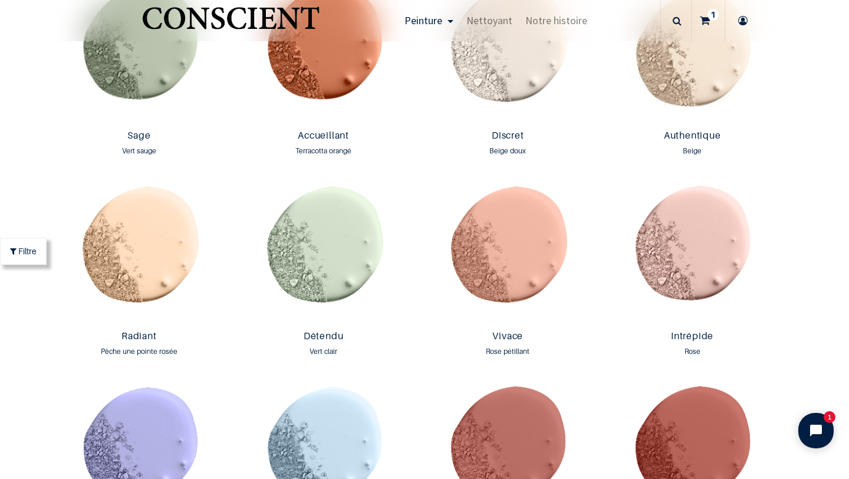
scroll to position [1080, 0]
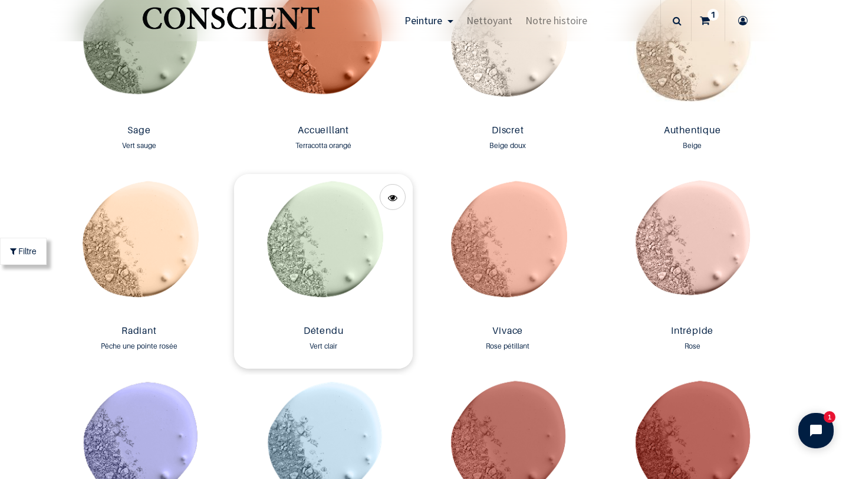
click at [348, 256] on img at bounding box center [323, 247] width 179 height 146
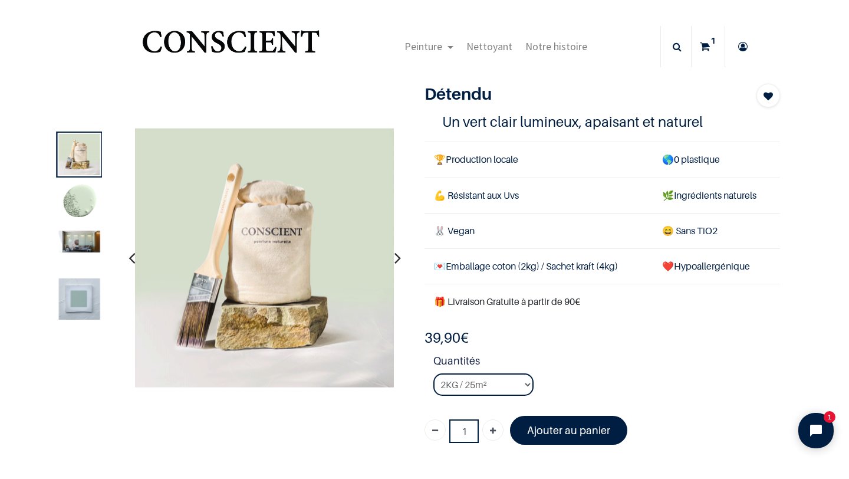
click at [89, 245] on img at bounding box center [79, 242] width 41 height 22
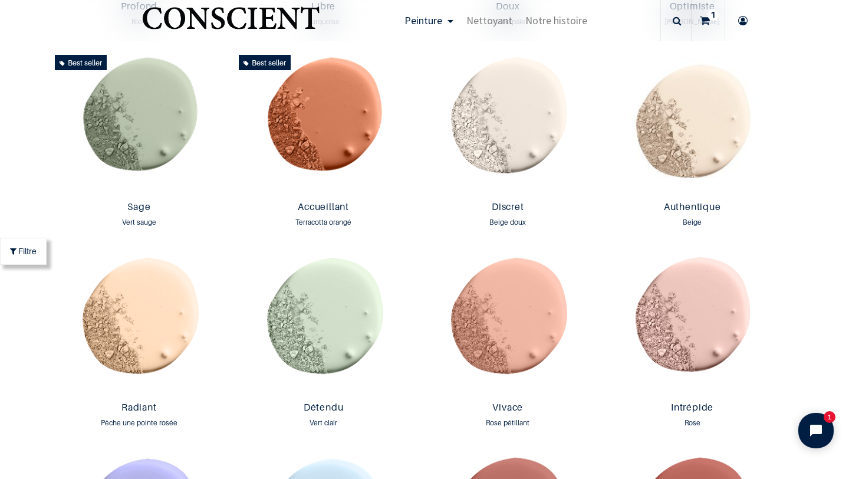
scroll to position [1001, 0]
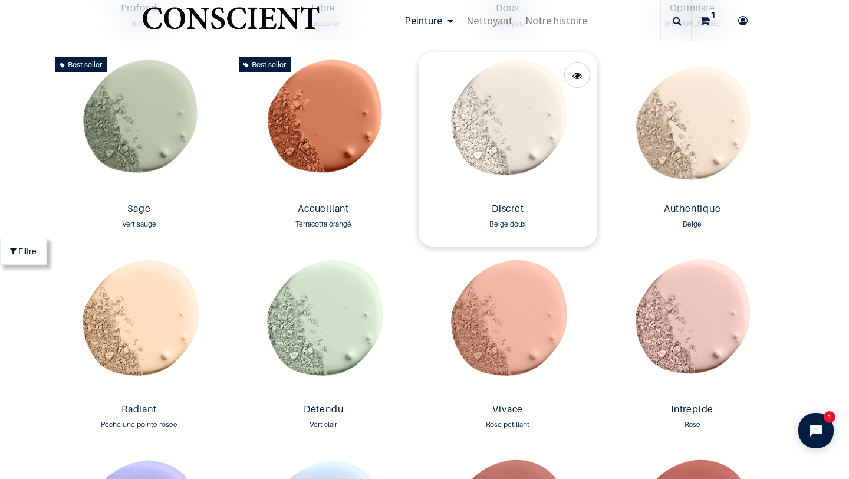
click at [508, 149] on img at bounding box center [508, 125] width 179 height 146
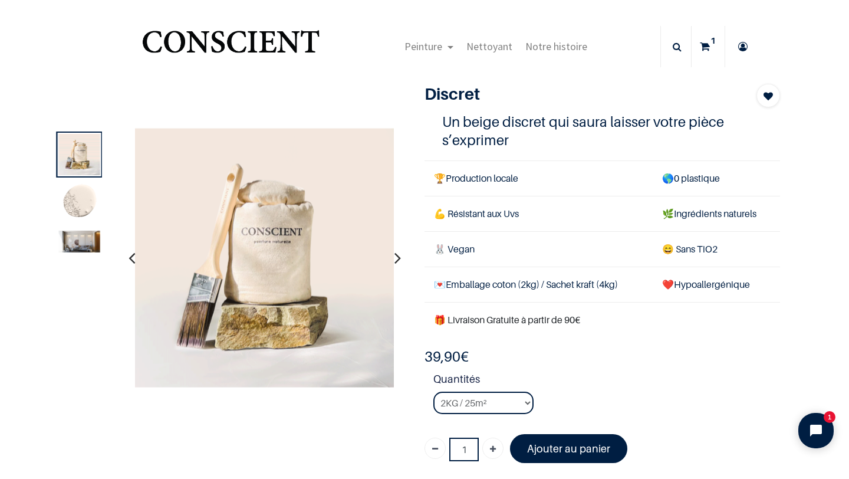
click at [83, 238] on img at bounding box center [79, 242] width 41 height 22
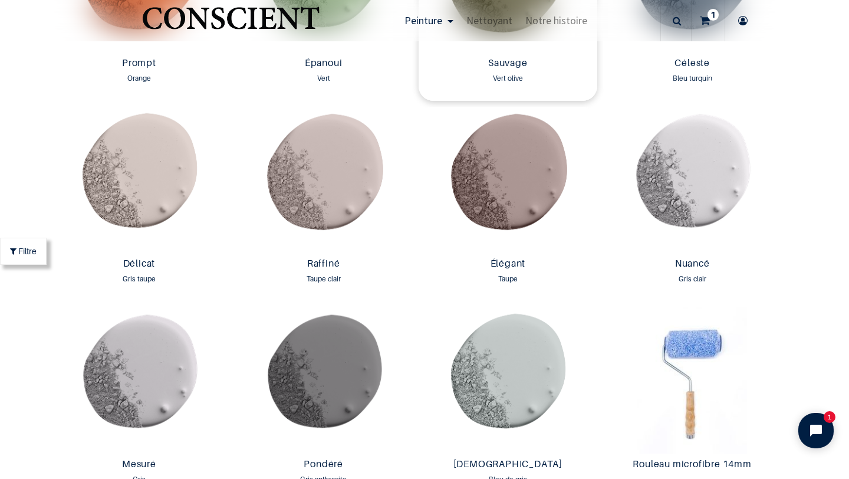
scroll to position [1753, 0]
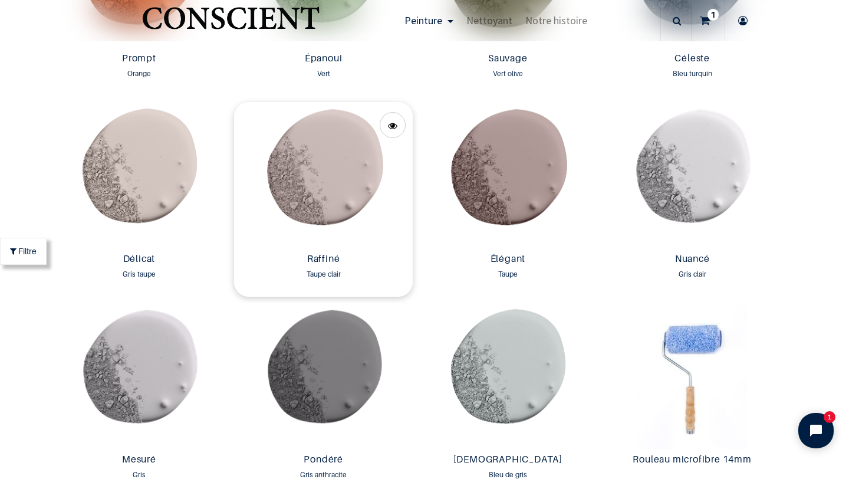
click at [318, 164] on img at bounding box center [323, 175] width 179 height 146
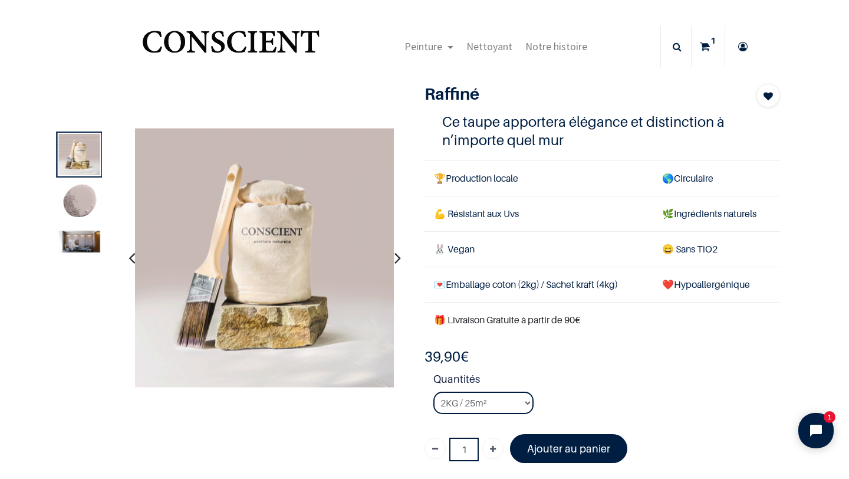
click at [84, 248] on img at bounding box center [79, 242] width 41 height 22
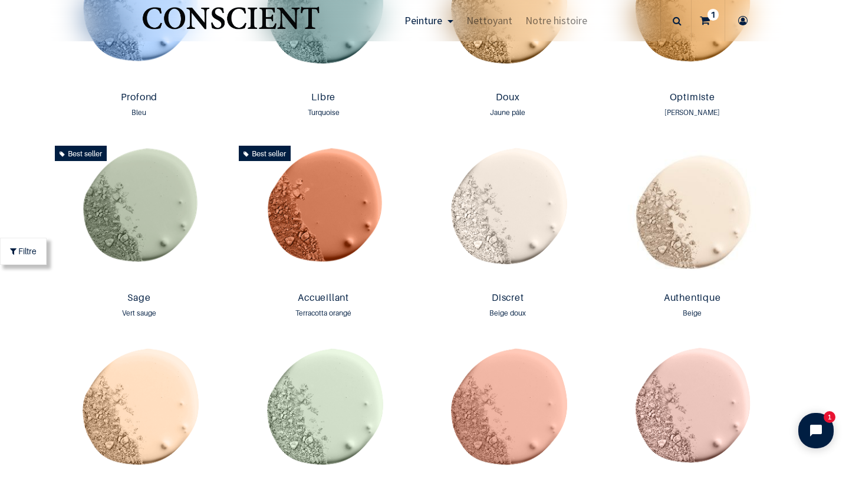
scroll to position [911, 0]
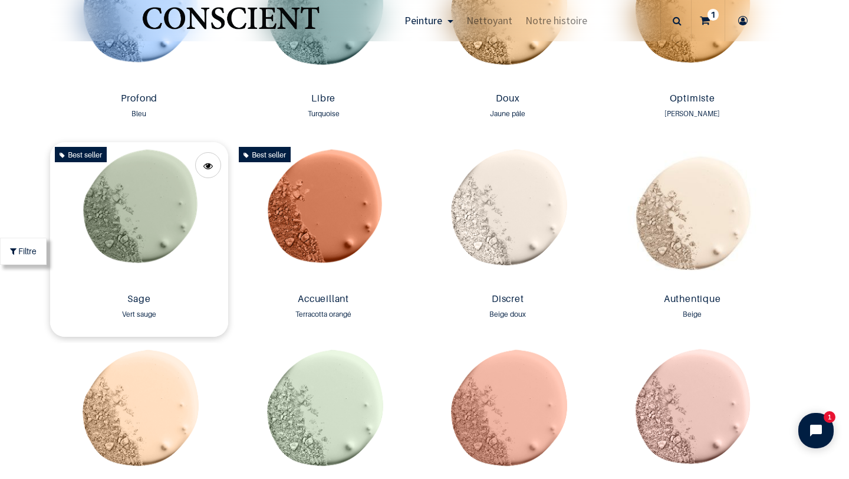
click at [170, 221] on img at bounding box center [139, 215] width 179 height 146
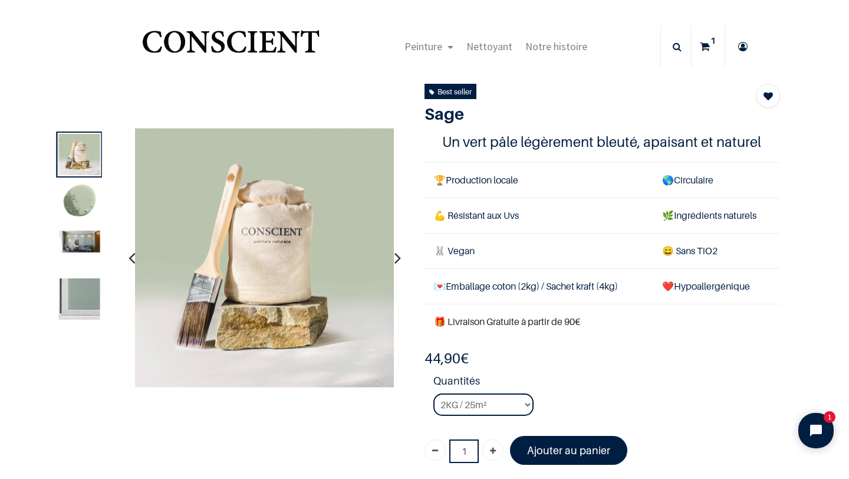
click at [396, 267] on icon "button" at bounding box center [397, 258] width 6 height 32
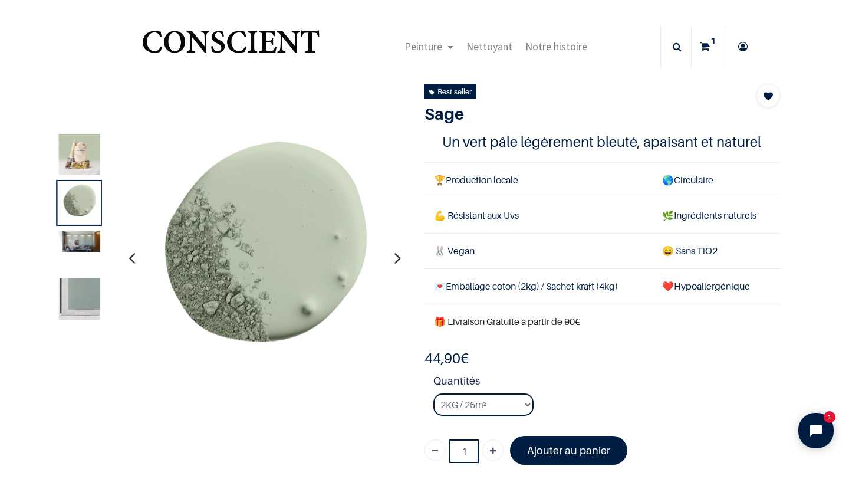
click at [396, 267] on icon "button" at bounding box center [397, 258] width 6 height 32
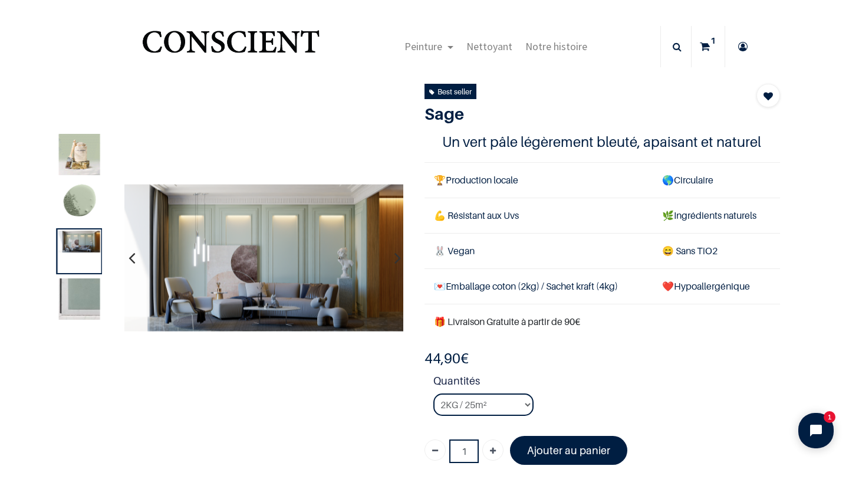
click at [396, 267] on icon "button" at bounding box center [397, 258] width 6 height 32
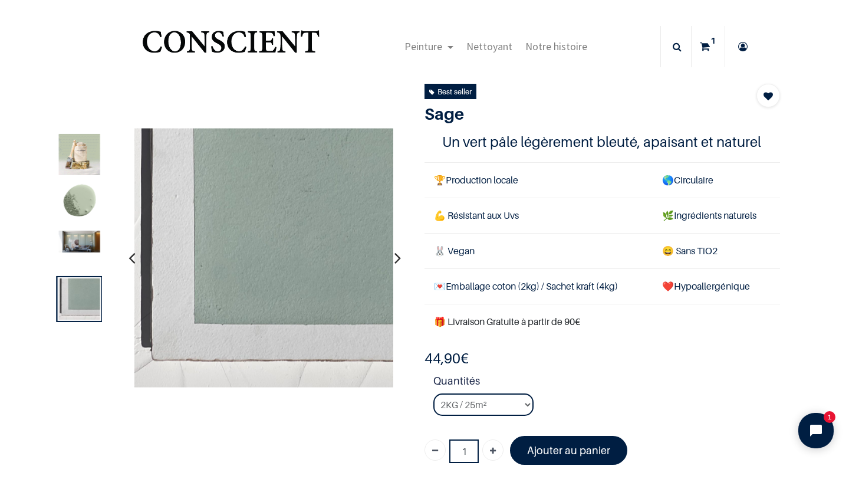
click at [131, 262] on icon "button" at bounding box center [132, 258] width 6 height 32
